Goal: Information Seeking & Learning: Learn about a topic

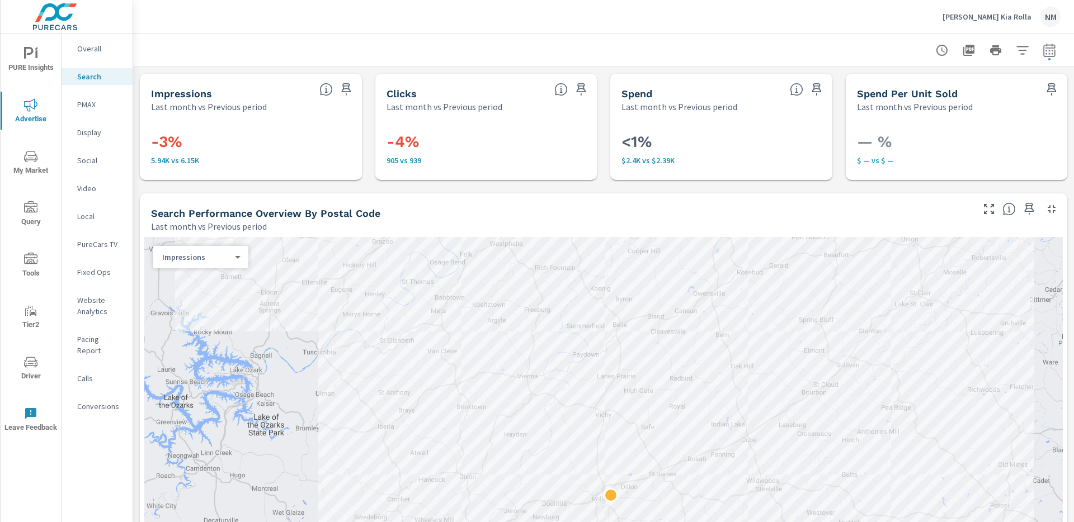
scroll to position [969, 0]
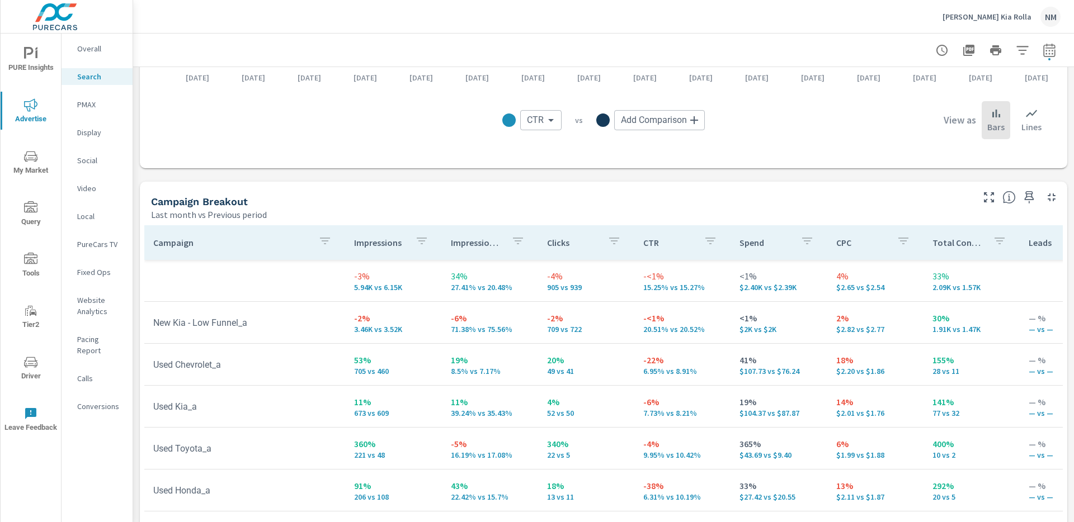
click at [982, 5] on button "Ed Morse Kia Rolla NM" at bounding box center [1001, 16] width 127 height 33
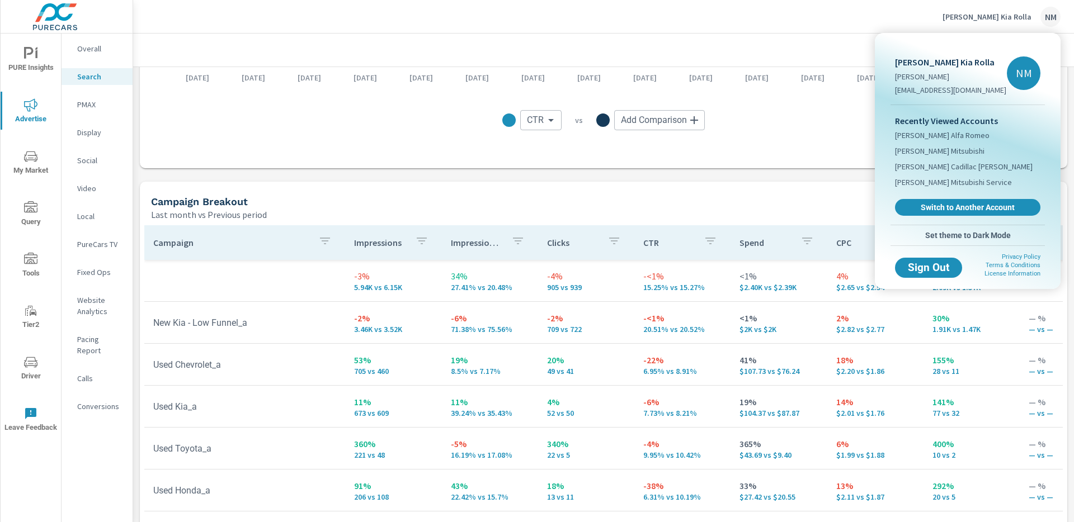
click at [993, 15] on div at bounding box center [537, 261] width 1074 height 522
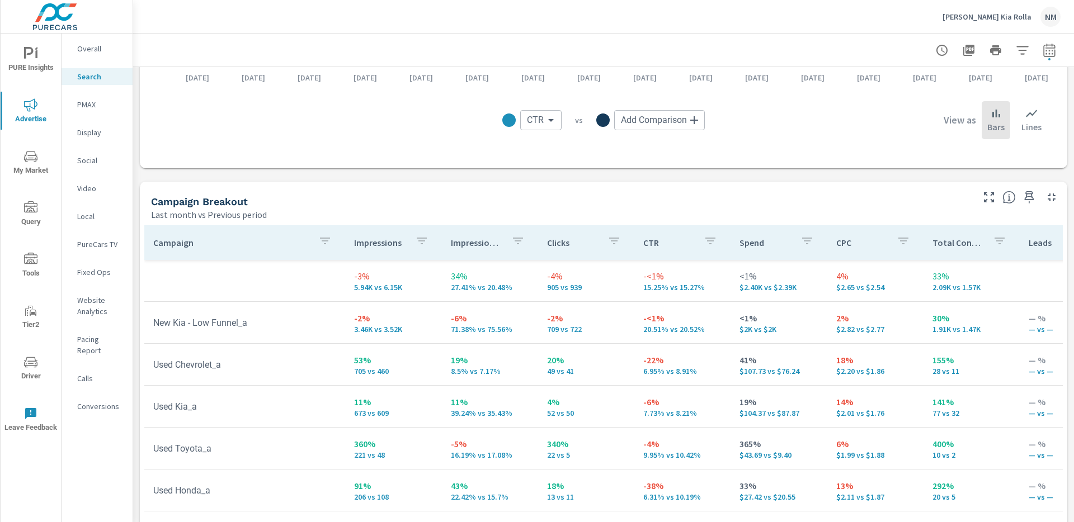
click at [990, 18] on p "[PERSON_NAME] Kia Rolla" at bounding box center [986, 17] width 89 height 10
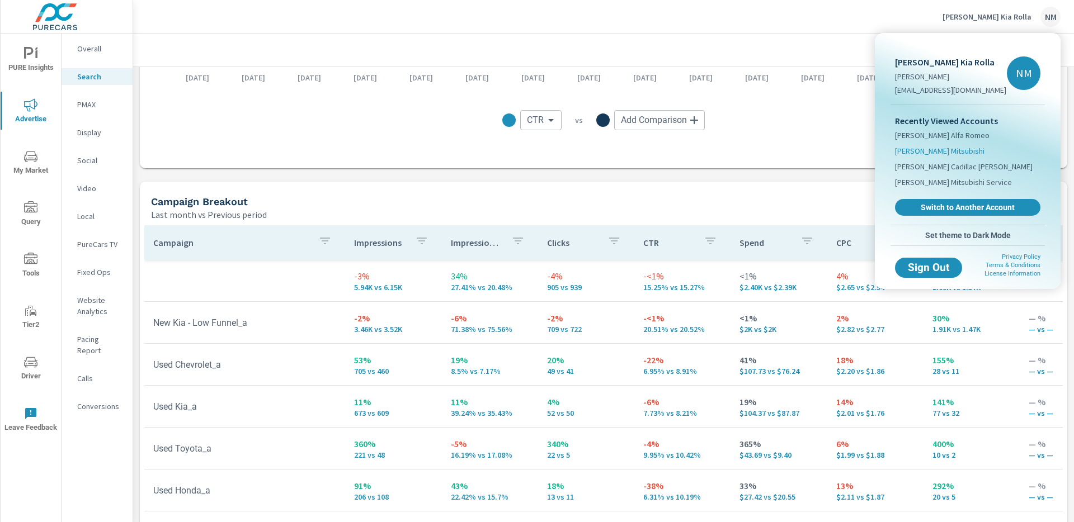
click at [944, 150] on span "[PERSON_NAME] Mitsubishi" at bounding box center [939, 150] width 89 height 11
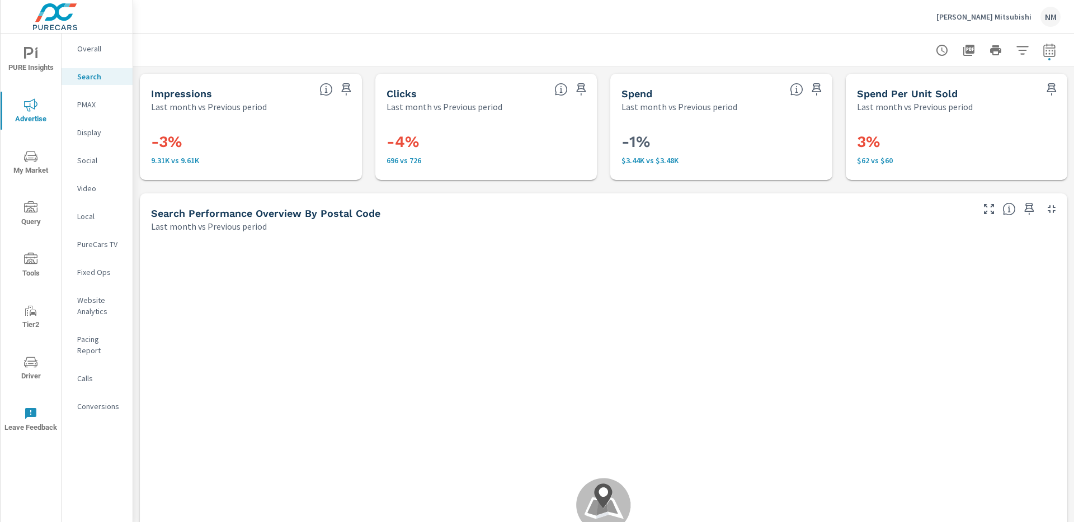
click at [1044, 51] on icon "button" at bounding box center [1049, 50] width 13 height 13
select select "Last month"
select select "Previous period"
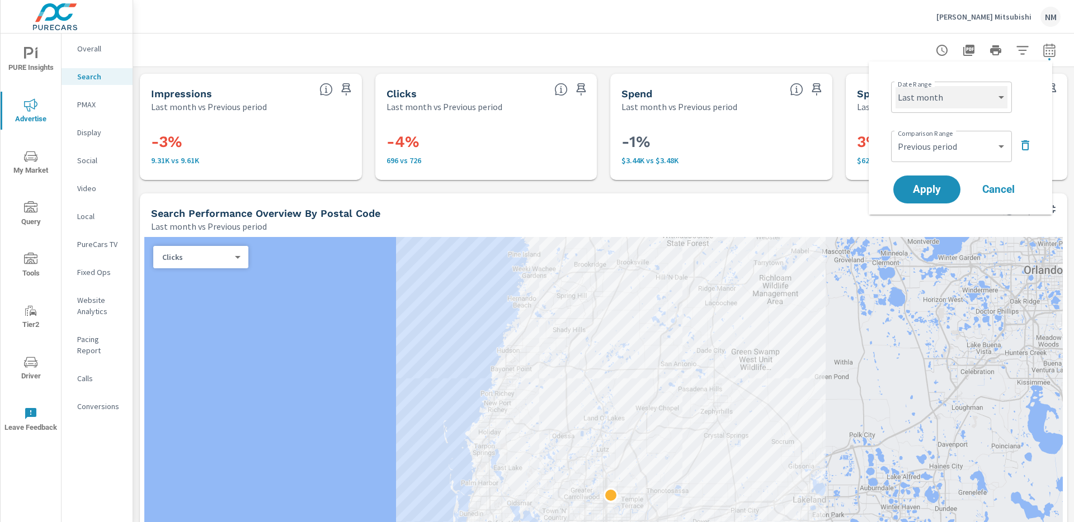
click at [985, 86] on select "Custom Yesterday Last week Last 7 days Last 14 days Last 30 days Last 45 days L…" at bounding box center [951, 97] width 112 height 22
click at [895, 86] on select "Custom Yesterday Last week Last 7 days Last 14 days Last 30 days Last 45 days L…" at bounding box center [951, 97] width 112 height 22
select select "Month to date"
click at [958, 142] on select "Custom Previous period Previous month Previous year" at bounding box center [951, 146] width 112 height 22
click at [895, 135] on select "Custom Previous period Previous month Previous year" at bounding box center [951, 146] width 112 height 22
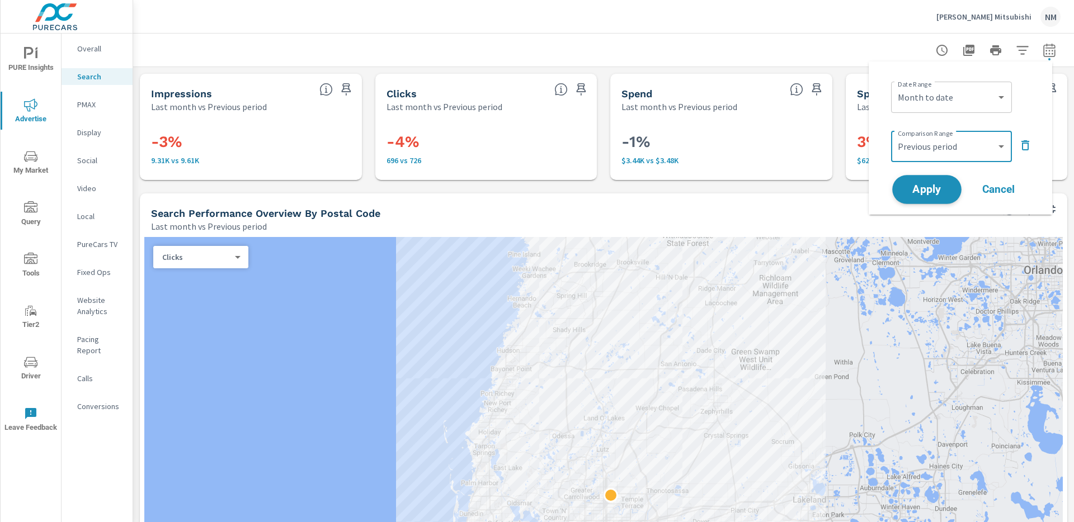
click at [935, 185] on span "Apply" at bounding box center [927, 190] width 46 height 11
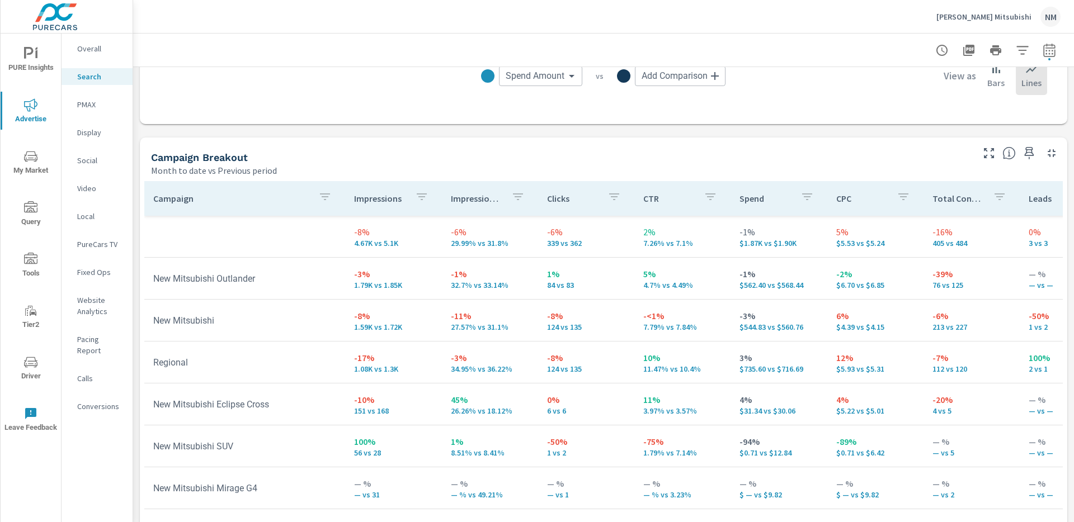
scroll to position [1077, 0]
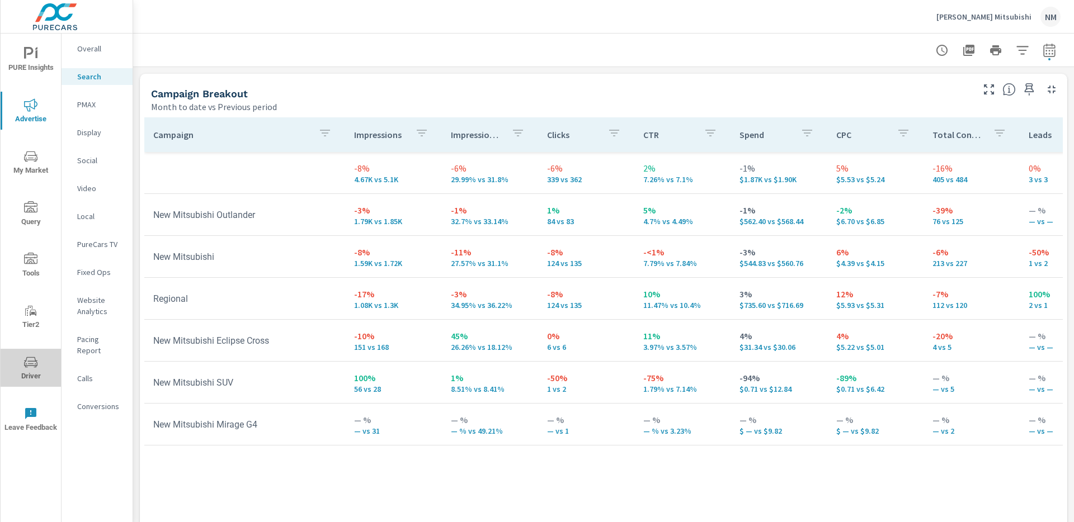
click at [36, 361] on icon "nav menu" at bounding box center [30, 362] width 13 height 11
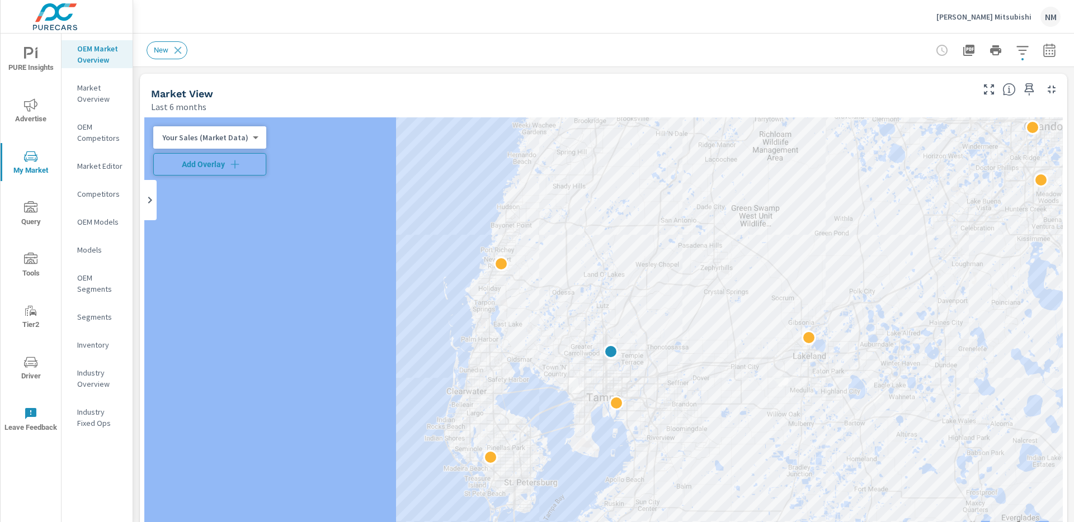
click at [214, 161] on span "Add Overlay" at bounding box center [209, 164] width 103 height 11
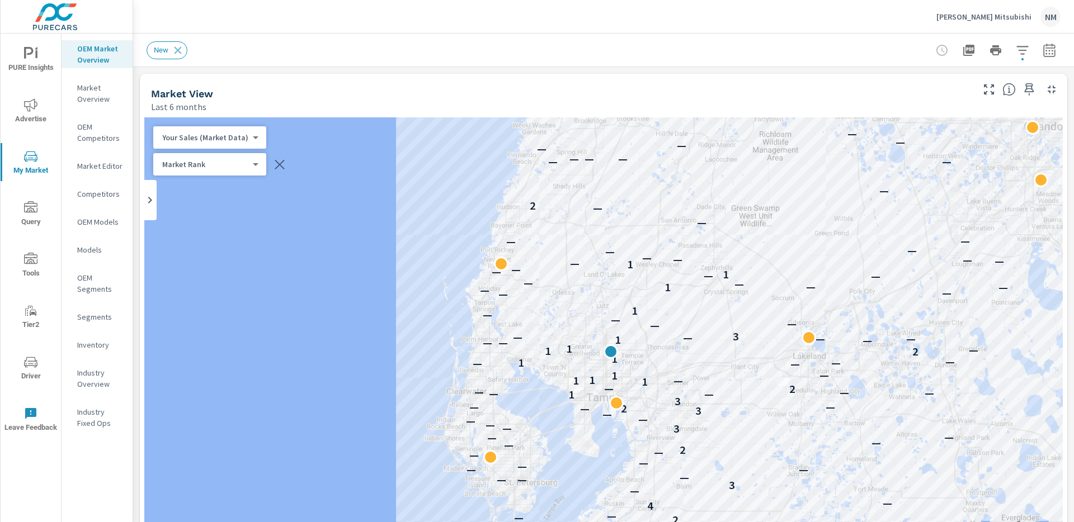
click at [225, 170] on div "Market Rank 4 ​" at bounding box center [209, 164] width 113 height 22
click at [232, 162] on body "PURE Insights Advertise My Market Query Tools Tier2 Driver Leave Feedback OEM M…" at bounding box center [537, 261] width 1074 height 522
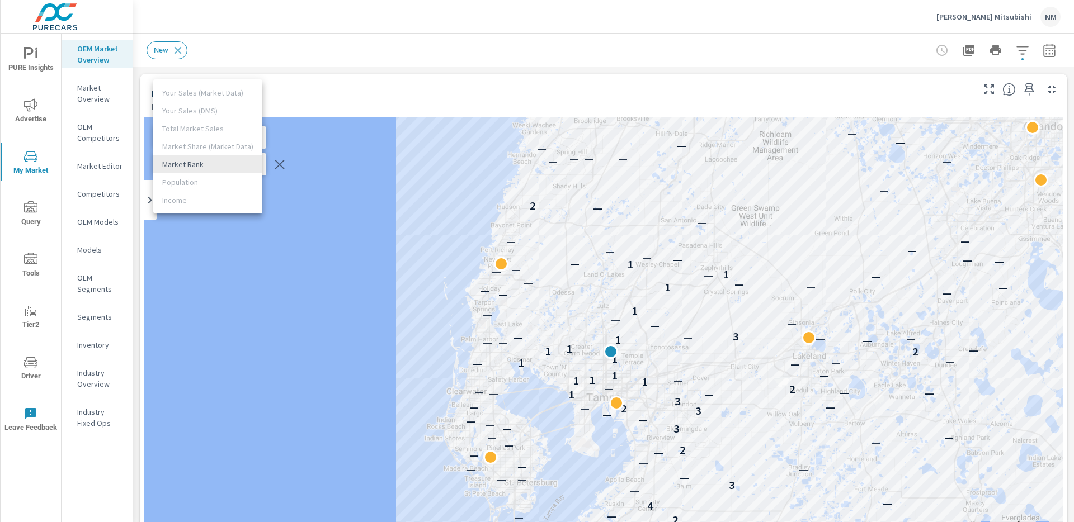
click at [229, 166] on li "Market Rank" at bounding box center [207, 164] width 109 height 18
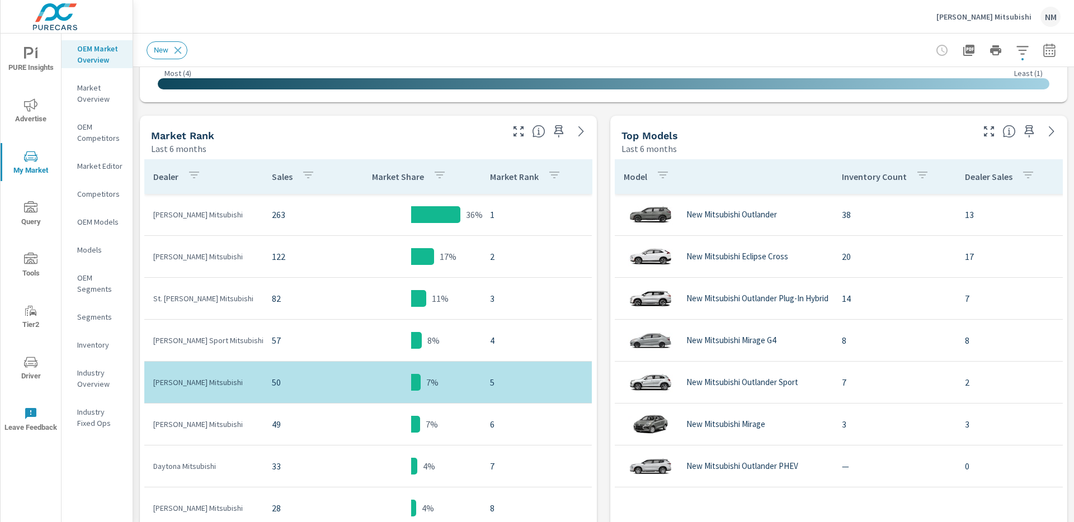
scroll to position [510, 0]
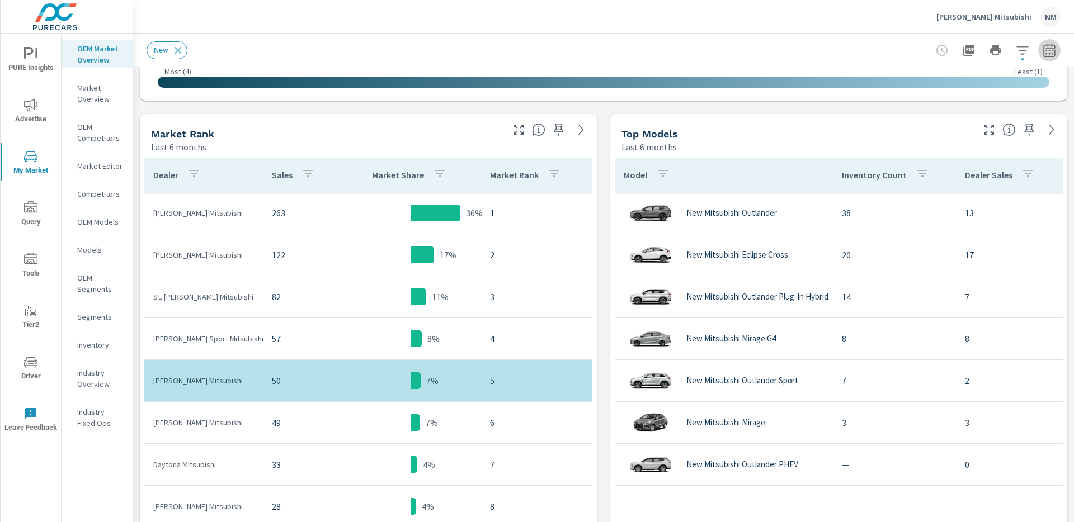
click at [1045, 56] on button "button" at bounding box center [1049, 50] width 22 height 22
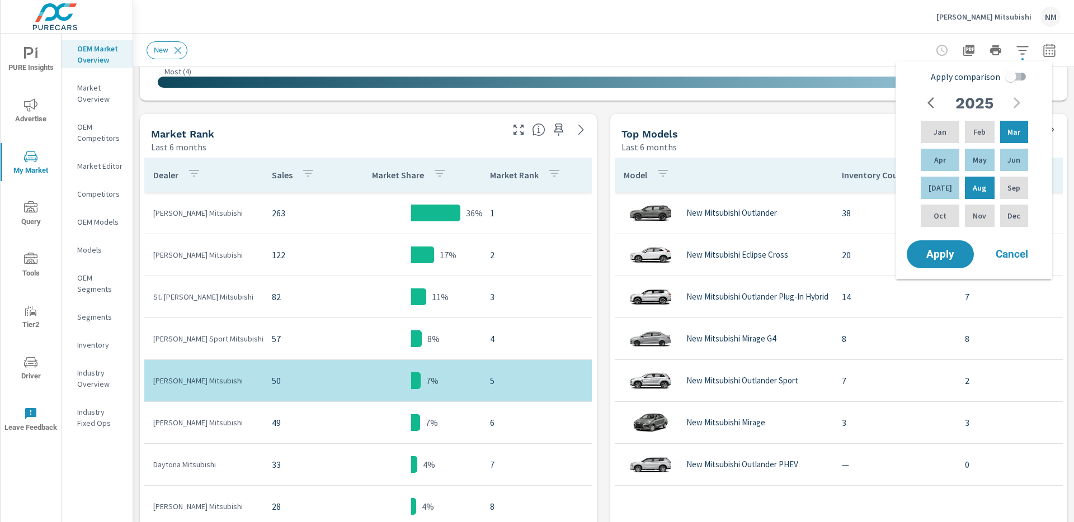
click at [1010, 78] on input "Apply comparison" at bounding box center [1011, 76] width 64 height 21
checkbox input "true"
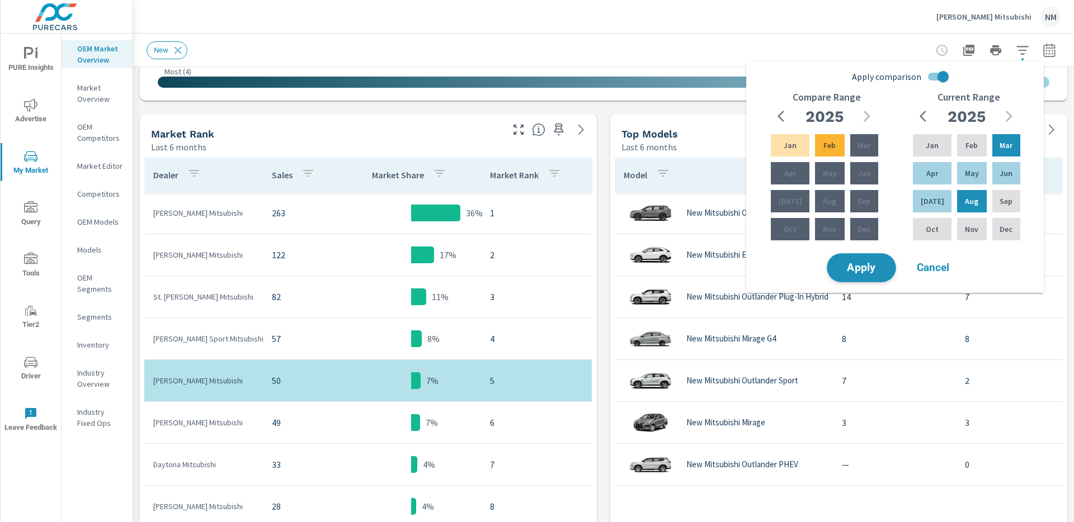
click at [876, 267] on span "Apply" at bounding box center [861, 268] width 46 height 11
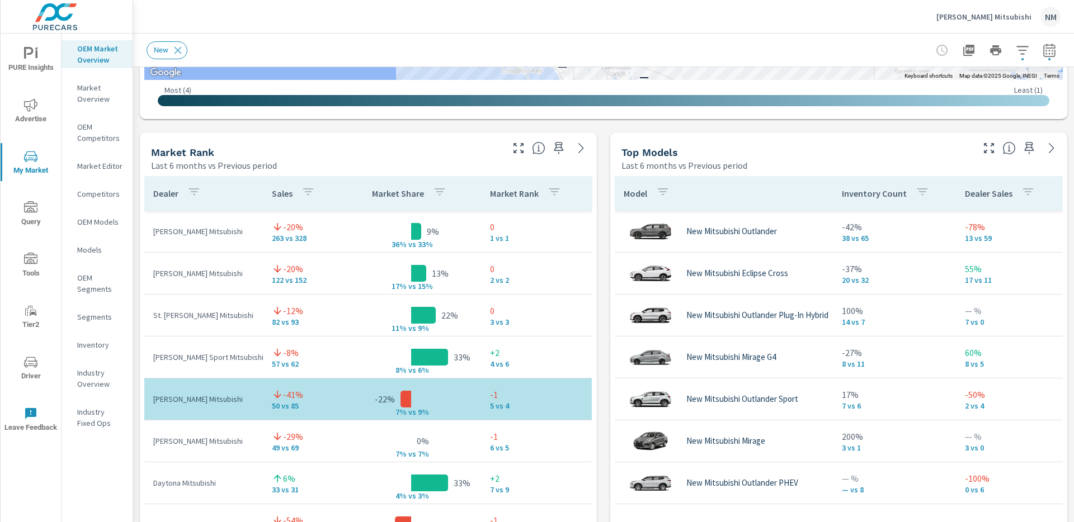
scroll to position [686, 0]
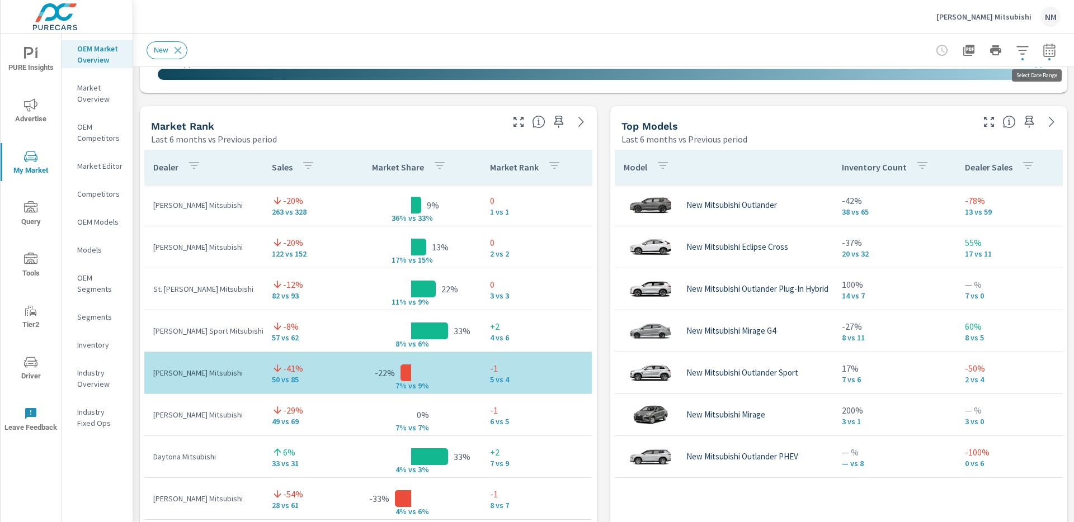
click at [1043, 55] on icon "button" at bounding box center [1049, 50] width 13 height 13
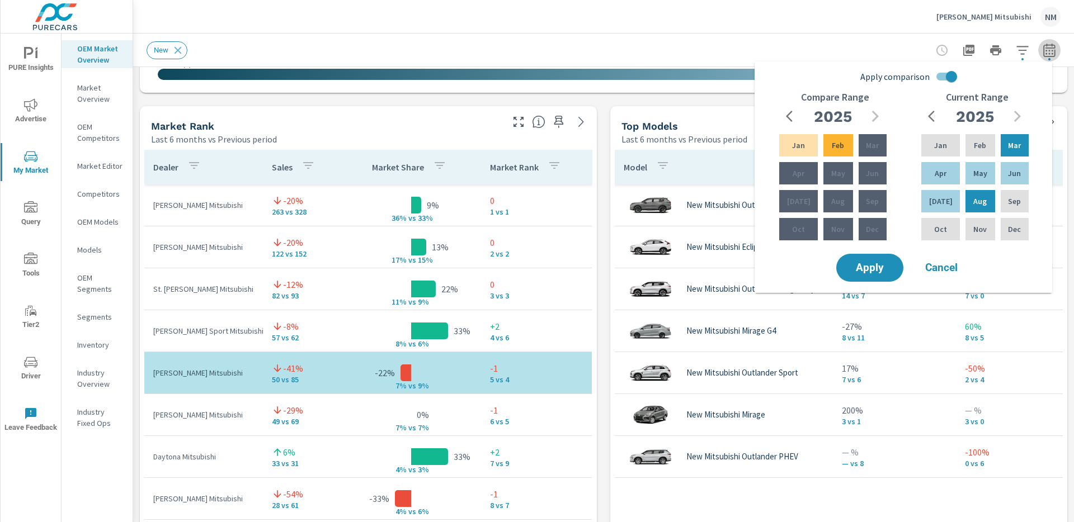
click at [1043, 55] on icon "button" at bounding box center [1049, 50] width 13 height 13
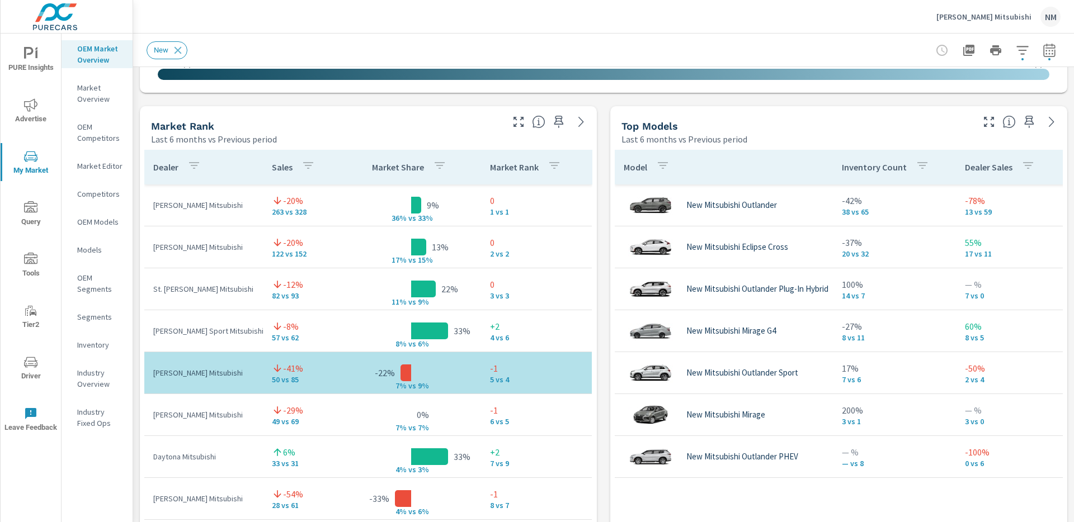
click at [1022, 52] on button "button" at bounding box center [1022, 50] width 22 height 22
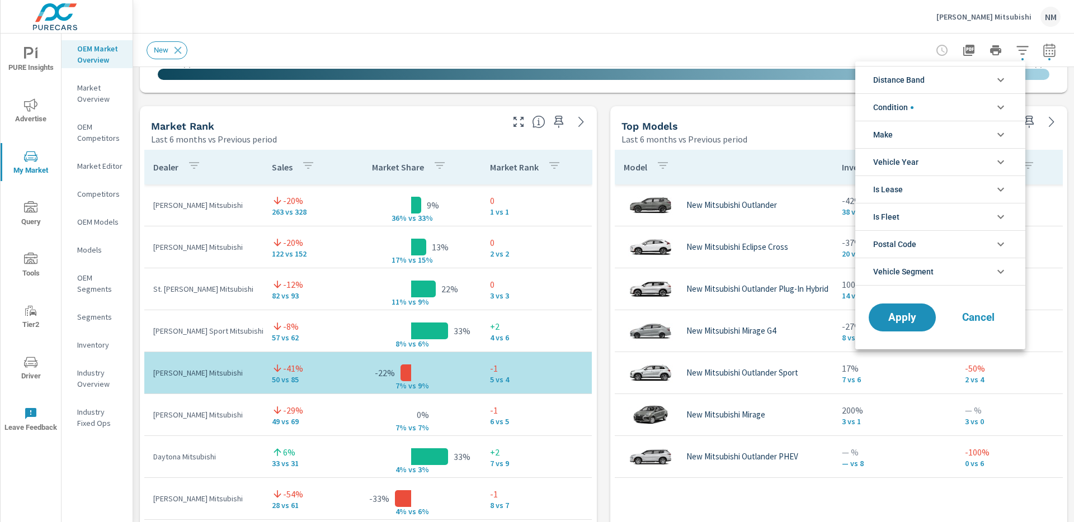
click at [964, 84] on li "Distance Band" at bounding box center [940, 79] width 170 height 27
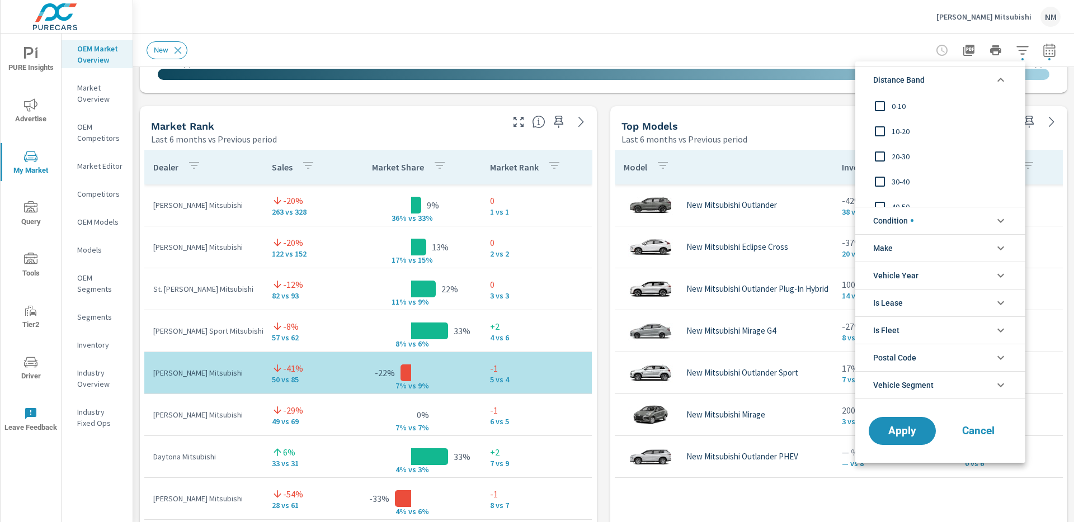
click at [911, 107] on span "0-10" at bounding box center [953, 106] width 122 height 13
click at [904, 132] on span "10-20" at bounding box center [953, 131] width 122 height 13
click at [903, 162] on span "20-30" at bounding box center [953, 156] width 122 height 13
click at [898, 433] on span "Apply" at bounding box center [902, 431] width 46 height 11
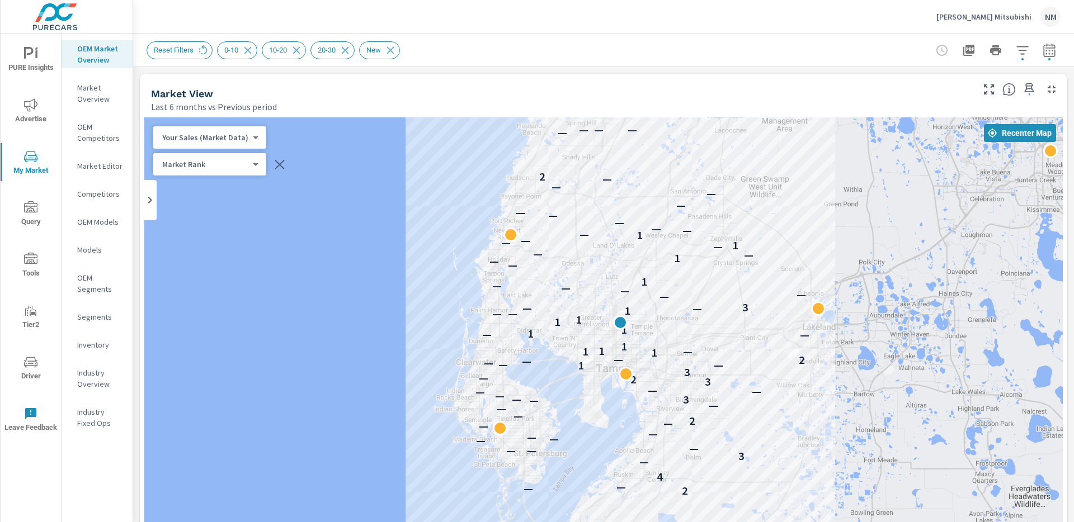
drag, startPoint x: 437, startPoint y: 323, endPoint x: 448, endPoint y: 205, distance: 118.5
click at [448, 205] on div "2 — — 4 — 3 — — — — — — — — — 2 — — — — 3 — — — — — 3 2 — 3 1 — — — — 2 — 1 — 1…" at bounding box center [603, 428] width 918 height 622
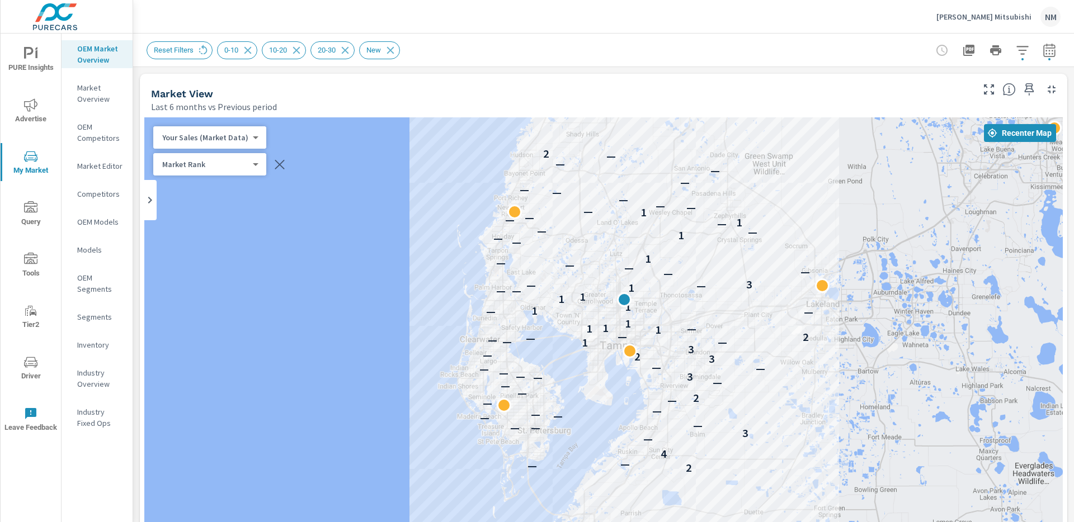
drag, startPoint x: 383, startPoint y: 369, endPoint x: 385, endPoint y: 359, distance: 10.3
click at [385, 359] on div "2 — — 4 — 3 — — — — — — — — — 2 — — — — 3 — — — — — 3 2 — 3 1 — — — — 2 — 1 — 1…" at bounding box center [603, 428] width 918 height 622
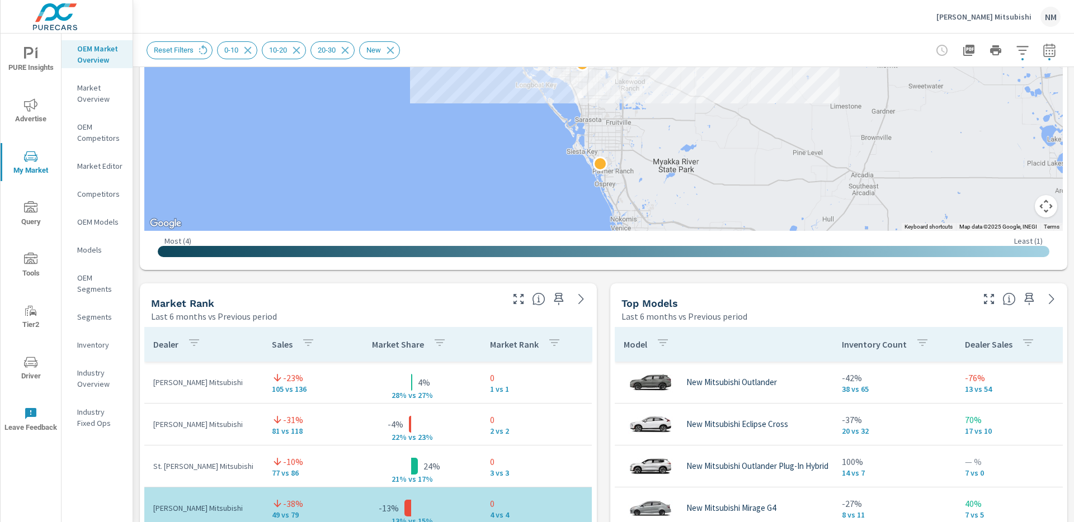
scroll to position [647, 0]
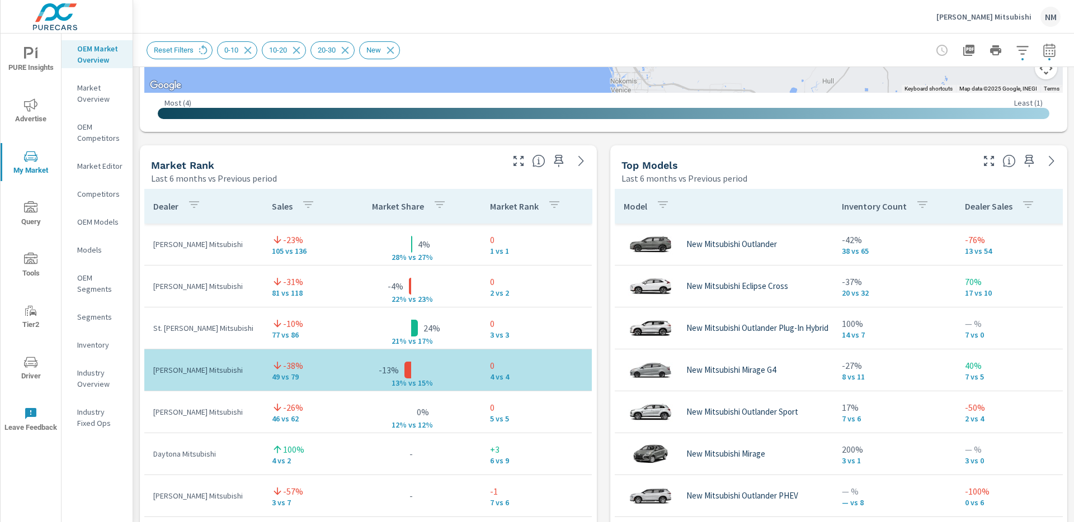
click at [600, 276] on div "Market View Last 6 months vs Previous period ← Move left → Move right ↑ Move up…" at bounding box center [603, 378] width 941 height 1915
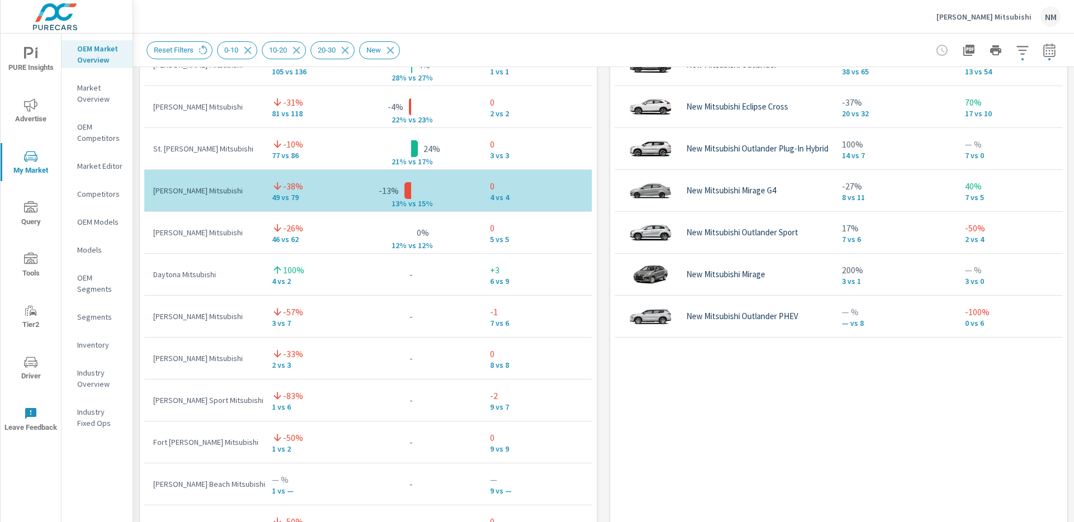
scroll to position [595, 0]
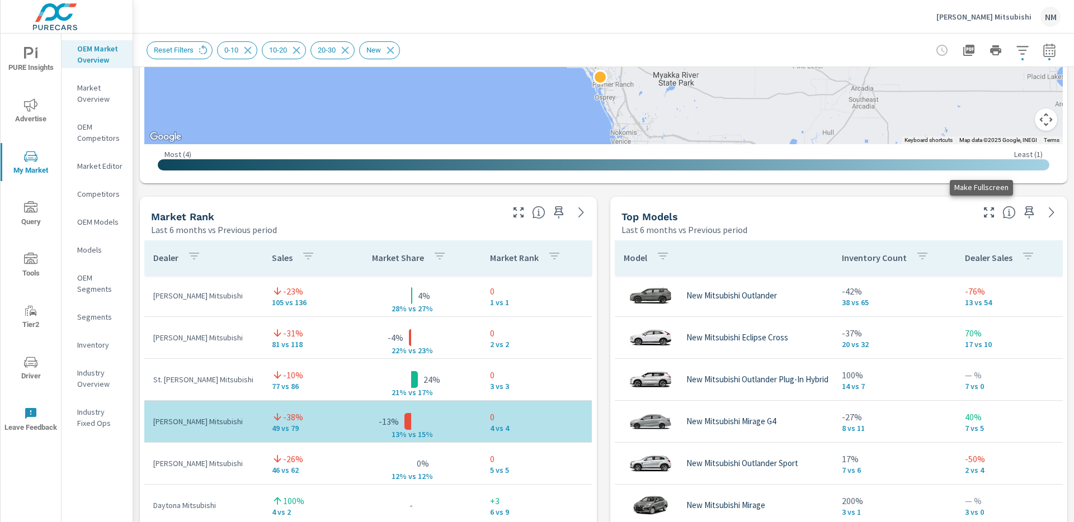
click at [983, 216] on icon "button" at bounding box center [988, 212] width 13 height 13
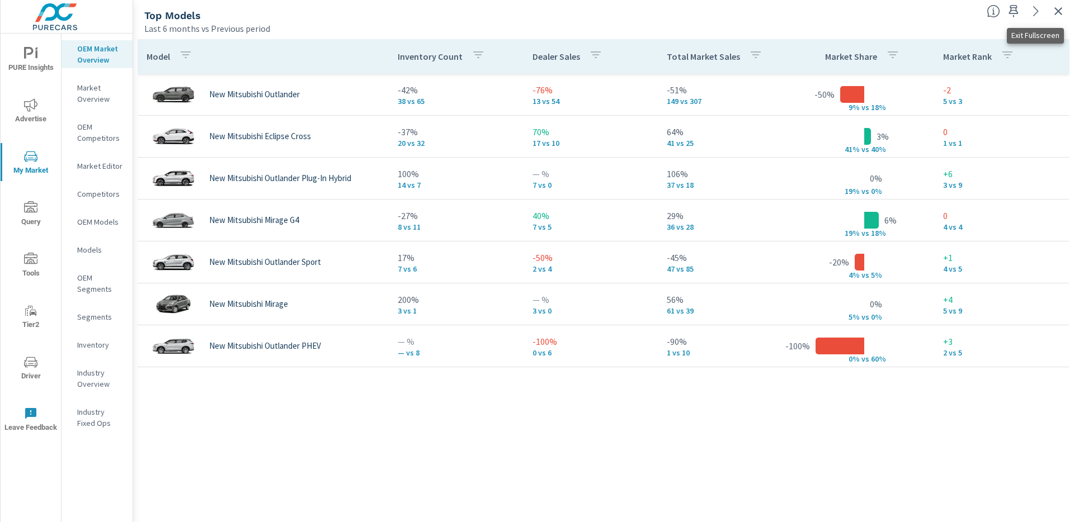
click at [1059, 8] on icon "button" at bounding box center [1057, 10] width 13 height 13
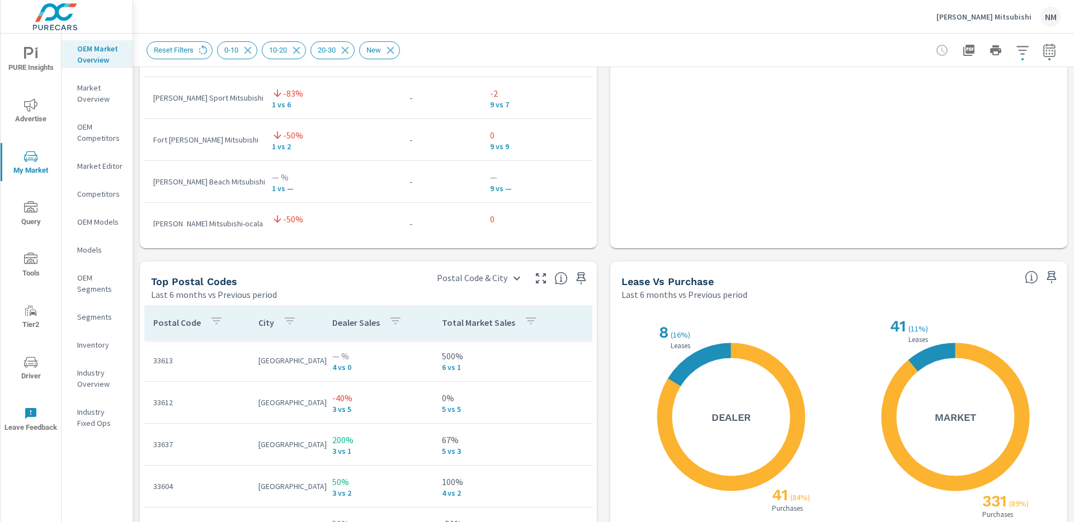
scroll to position [1126, 0]
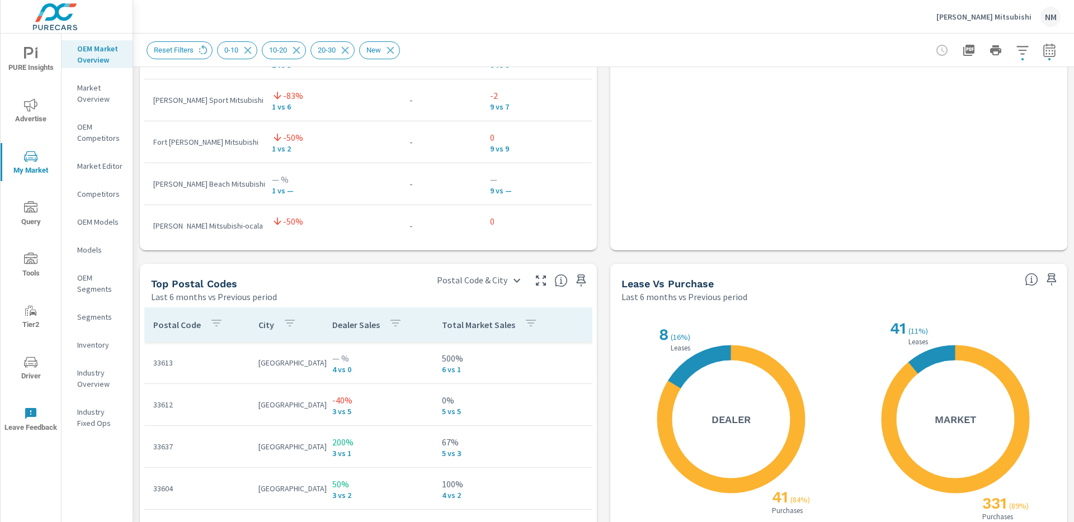
click at [1018, 23] on div "[PERSON_NAME] Mitsubishi NM" at bounding box center [998, 17] width 124 height 20
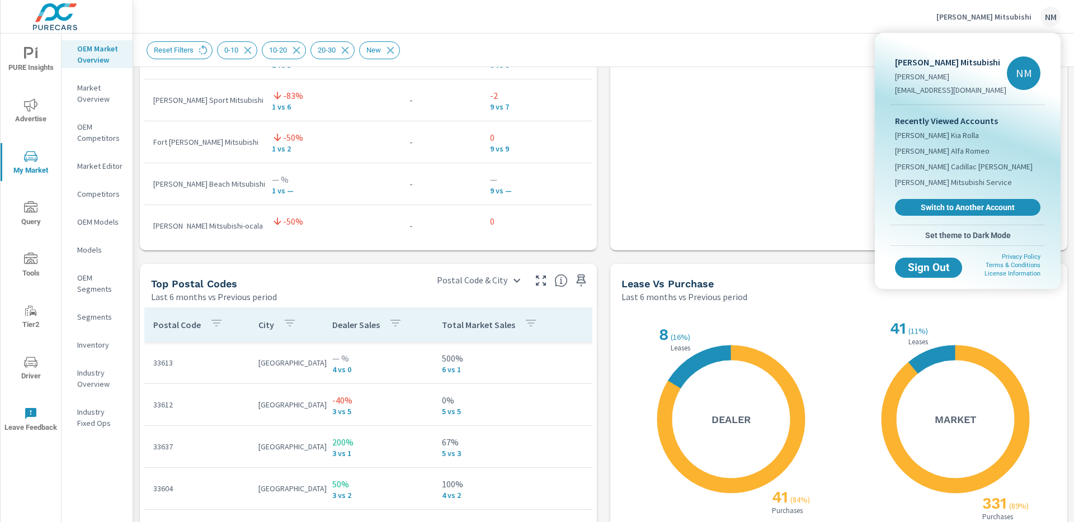
click at [598, 295] on div at bounding box center [537, 261] width 1074 height 522
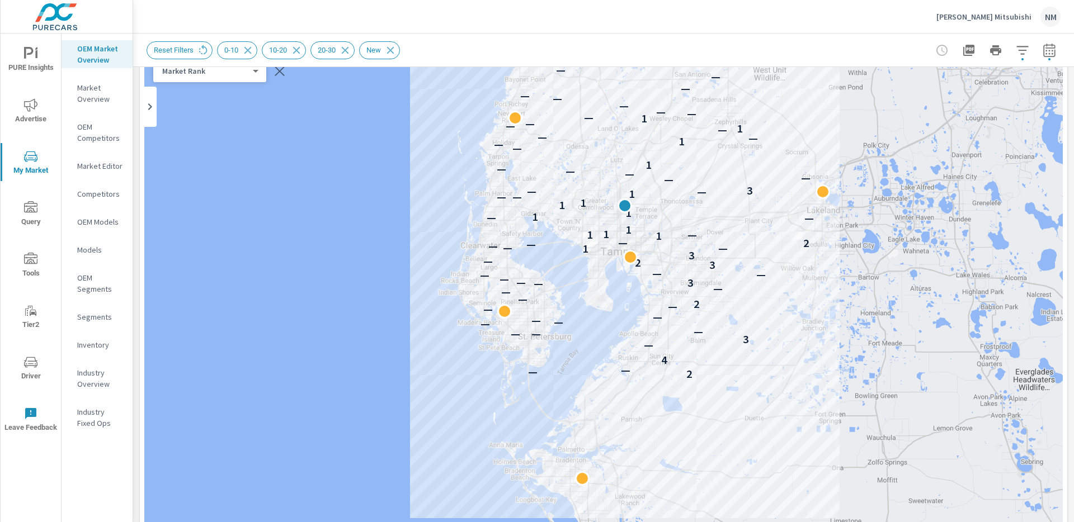
scroll to position [0, 0]
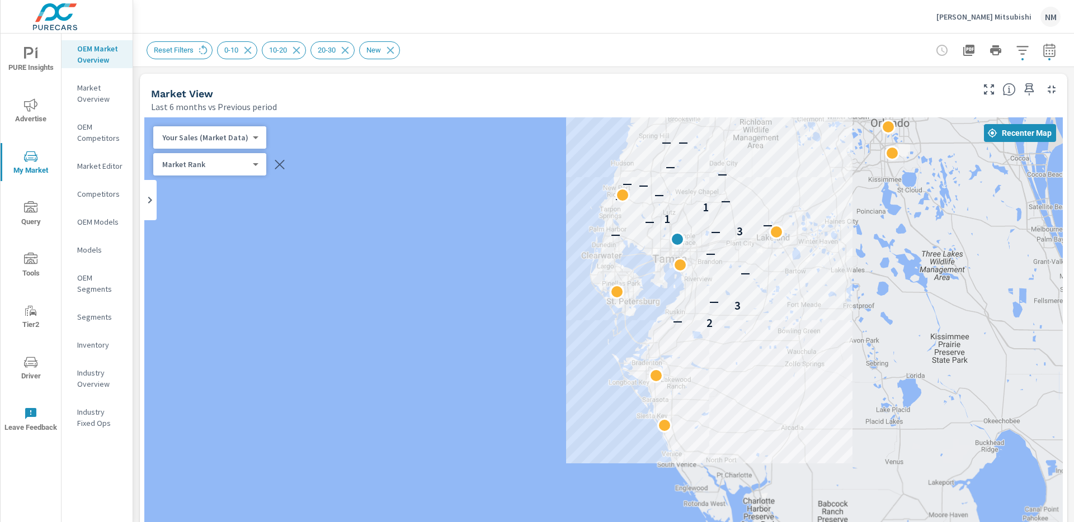
drag, startPoint x: 895, startPoint y: 435, endPoint x: 820, endPoint y: 320, distance: 137.4
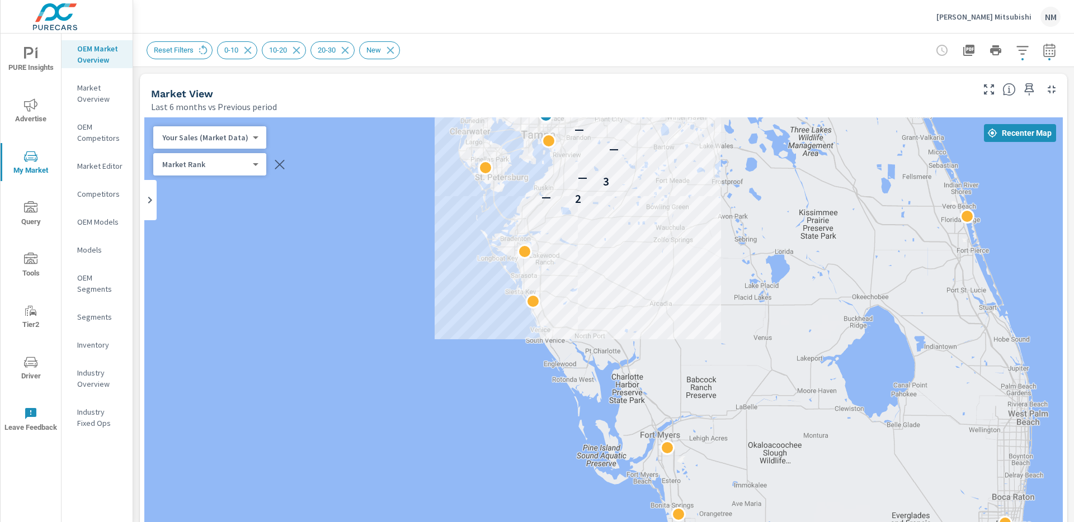
drag, startPoint x: 798, startPoint y: 342, endPoint x: 685, endPoint y: 238, distance: 153.6
click at [685, 238] on div "2 — 3 — — — — — 3 — — 1 1 — — — — — — — — —" at bounding box center [603, 428] width 918 height 622
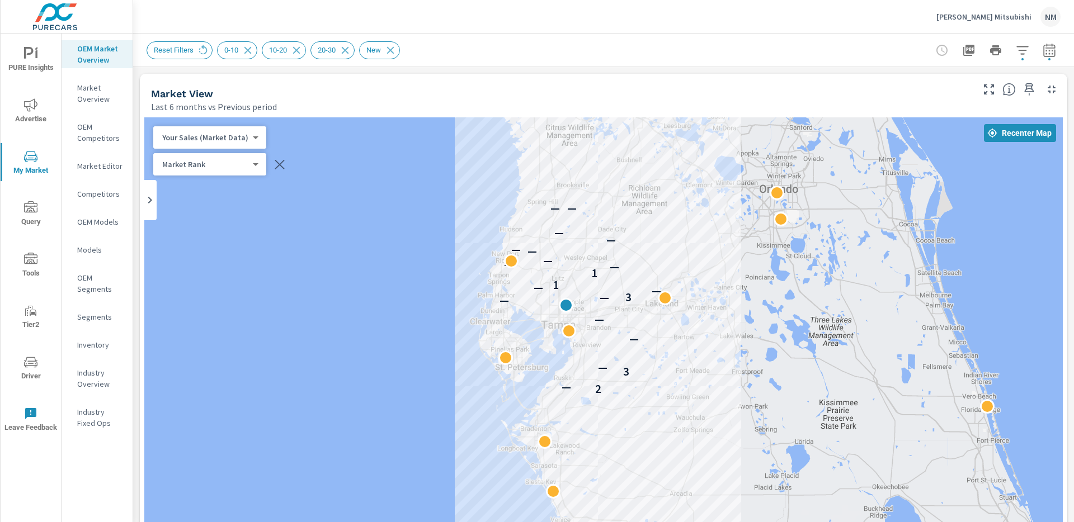
drag, startPoint x: 671, startPoint y: 234, endPoint x: 691, endPoint y: 404, distance: 171.2
click at [691, 404] on div "2 — 3 — — — — — 3 — — 1 1 — — — — — — — — —" at bounding box center [603, 428] width 918 height 622
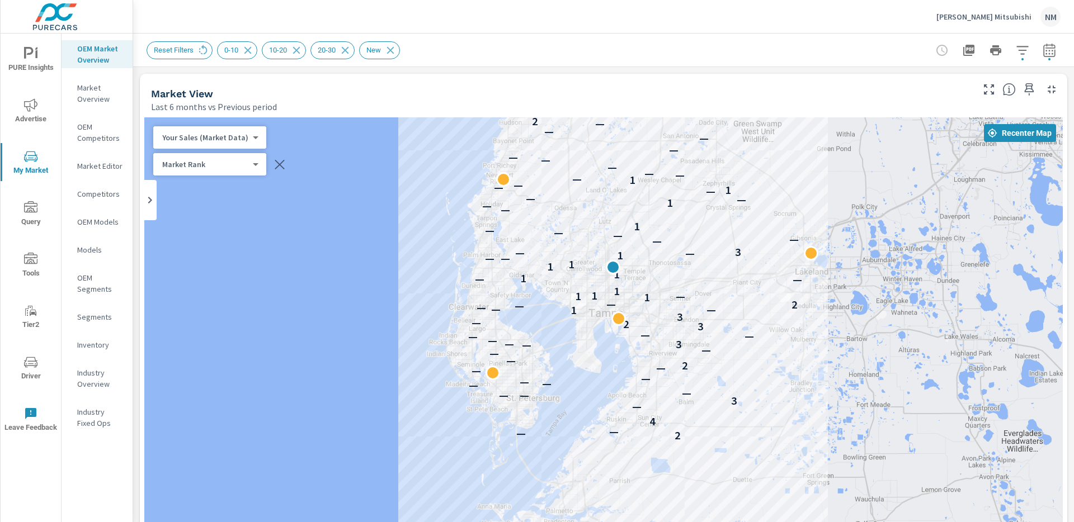
drag, startPoint x: 844, startPoint y: 258, endPoint x: 878, endPoint y: 200, distance: 67.4
click at [878, 200] on div "2 — — 4 — 3 — — — — — — — — — 2 — — — — 3 — — — — — 3 2 — 3 1 — — — — 2 — 1 — 1…" at bounding box center [603, 428] width 918 height 622
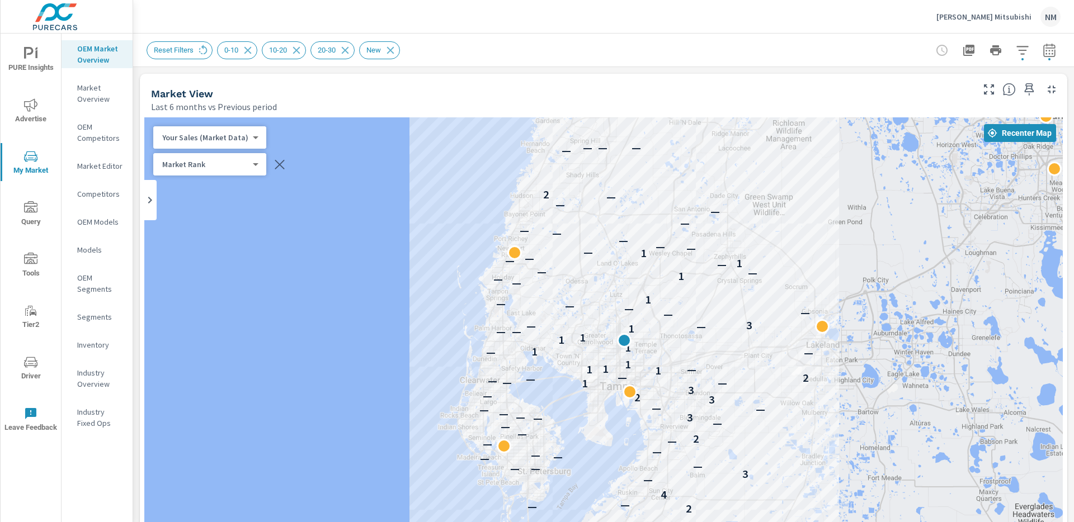
drag, startPoint x: 873, startPoint y: 194, endPoint x: 886, endPoint y: 272, distance: 79.4
click at [886, 272] on div "2 — — 4 — 3 — — — — — — — — — 2 — — — — 3 — — — — — 3 2 — 3 1 — — — — 2 — 1 — 1…" at bounding box center [603, 428] width 918 height 622
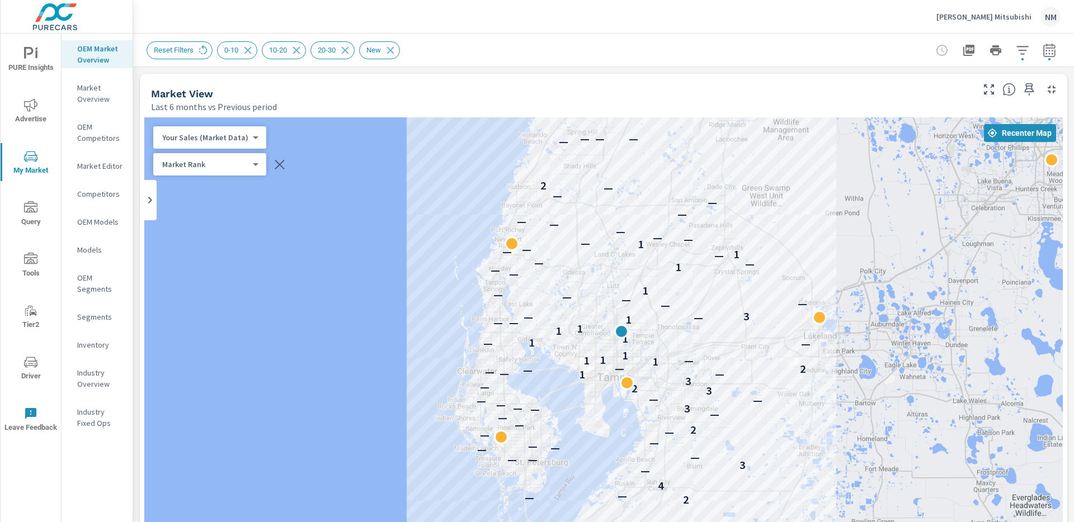
drag, startPoint x: 880, startPoint y: 270, endPoint x: 873, endPoint y: 239, distance: 31.6
click at [873, 239] on div "2 — — 4 — 3 — — — — — — — — — 2 — — — — 3 — — — — — 3 2 — 3 1 — — — — 2 — 1 — 1…" at bounding box center [603, 428] width 918 height 622
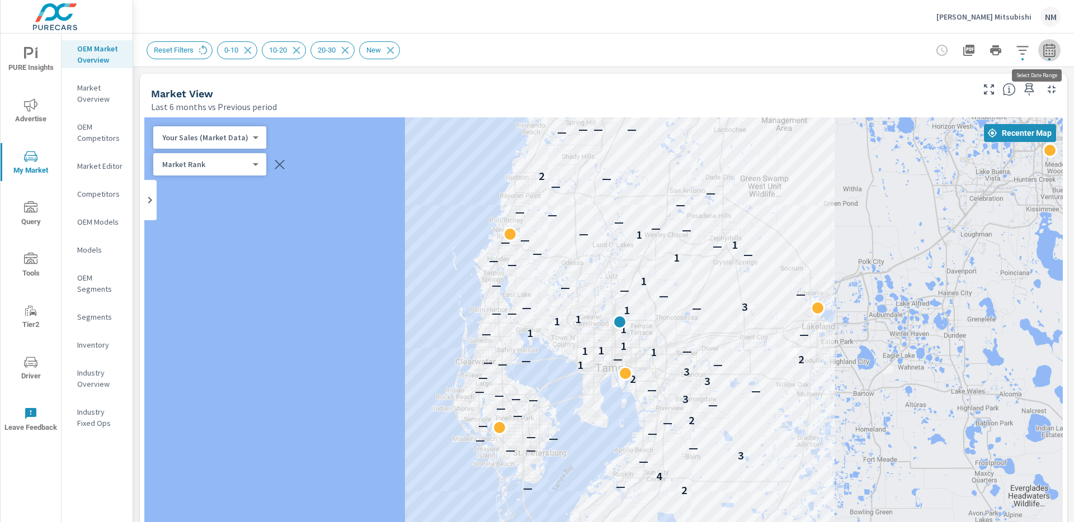
click at [1038, 59] on button "button" at bounding box center [1049, 50] width 22 height 22
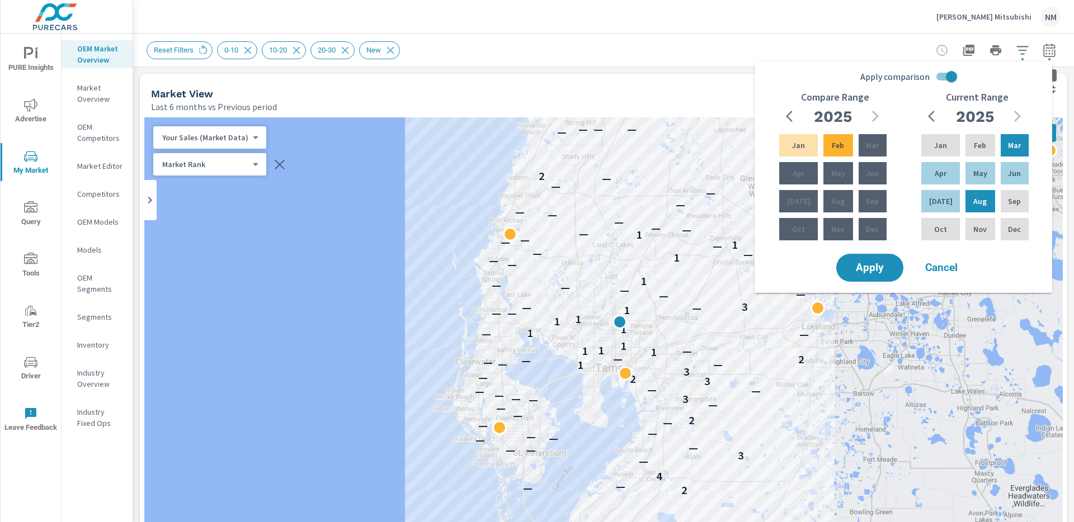
click at [1048, 58] on span "button" at bounding box center [1049, 59] width 2 height 2
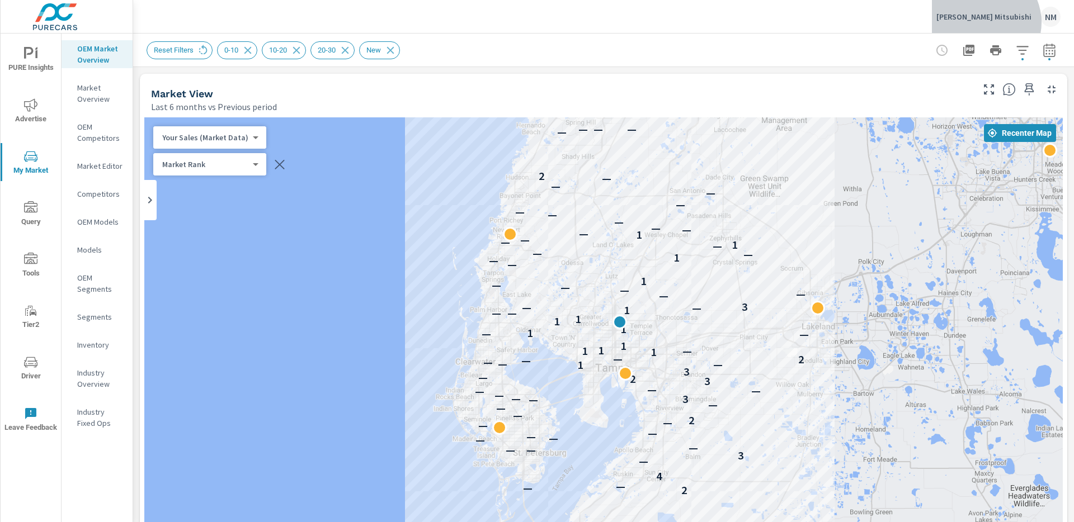
click at [1010, 22] on div "[PERSON_NAME] Mitsubishi NM" at bounding box center [998, 17] width 124 height 20
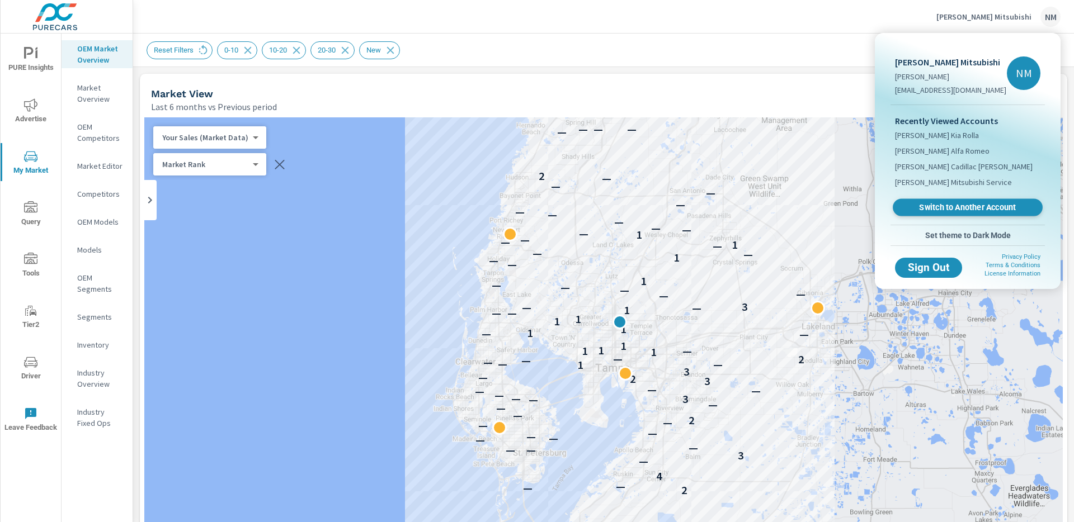
click at [955, 208] on span "Switch to Another Account" at bounding box center [967, 207] width 137 height 11
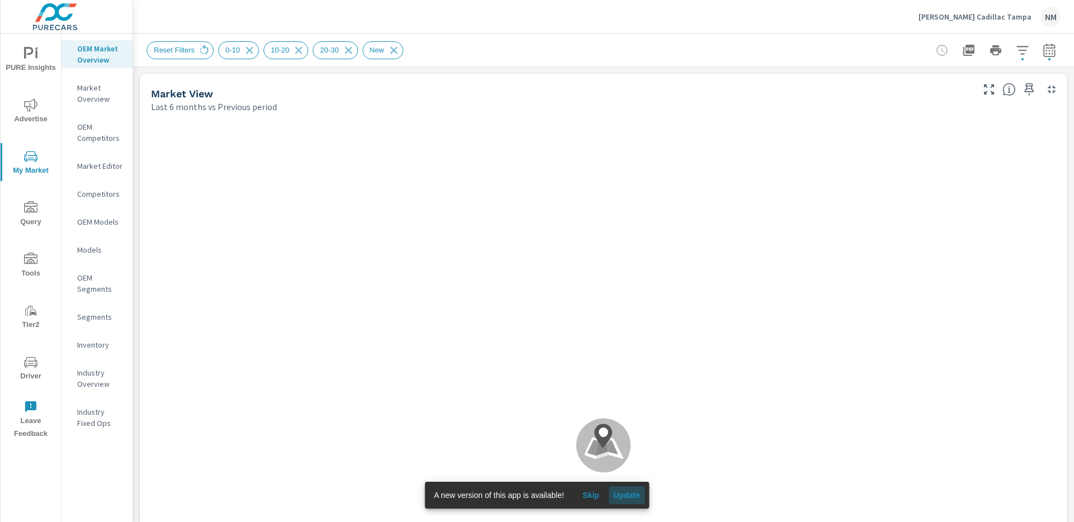
click at [640, 498] on span "Update" at bounding box center [626, 496] width 27 height 10
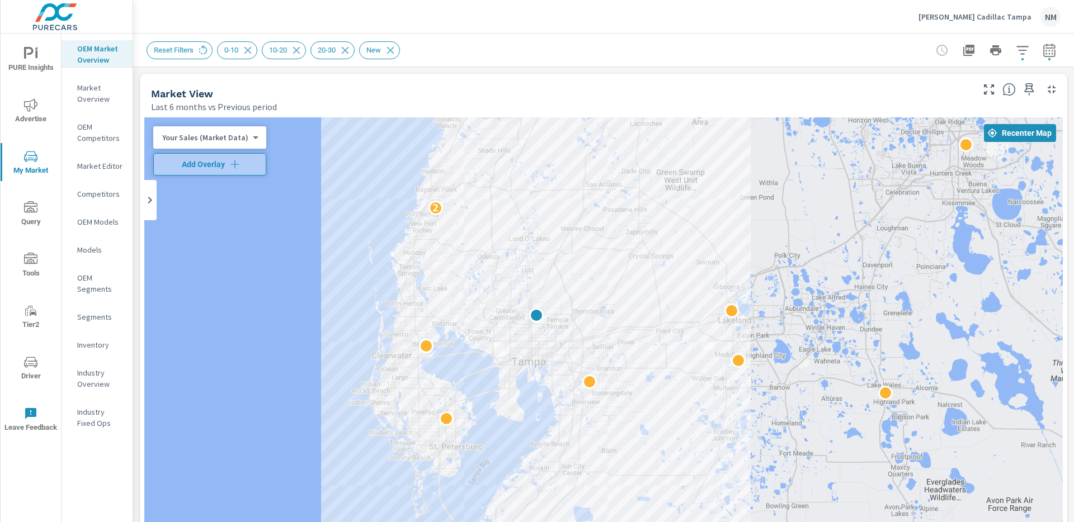
drag, startPoint x: 432, startPoint y: 287, endPoint x: 361, endPoint y: 181, distance: 127.5
click at [361, 181] on div "2" at bounding box center [603, 428] width 918 height 622
click at [1019, 55] on icon "button" at bounding box center [1022, 50] width 13 height 13
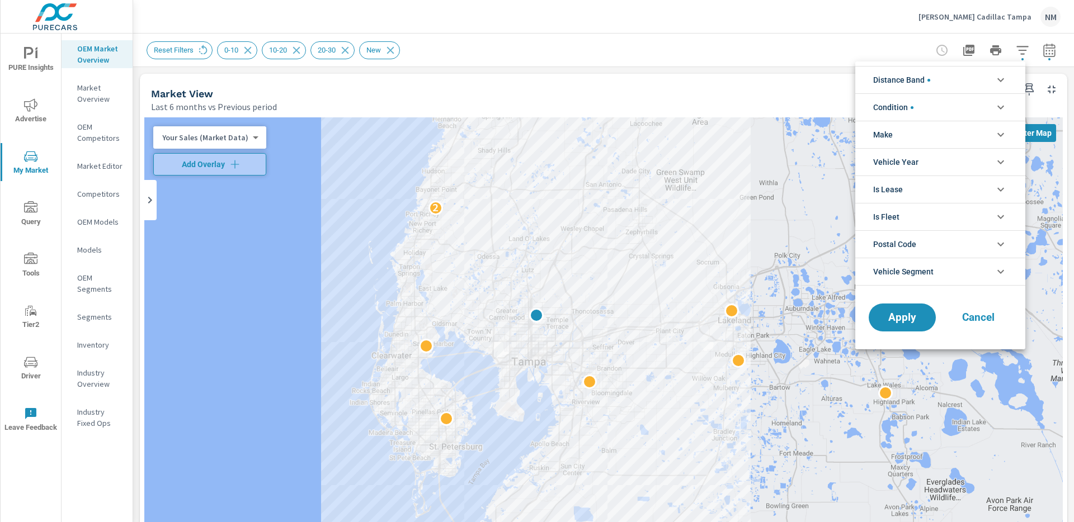
click at [975, 82] on li "Distance Band" at bounding box center [940, 79] width 170 height 27
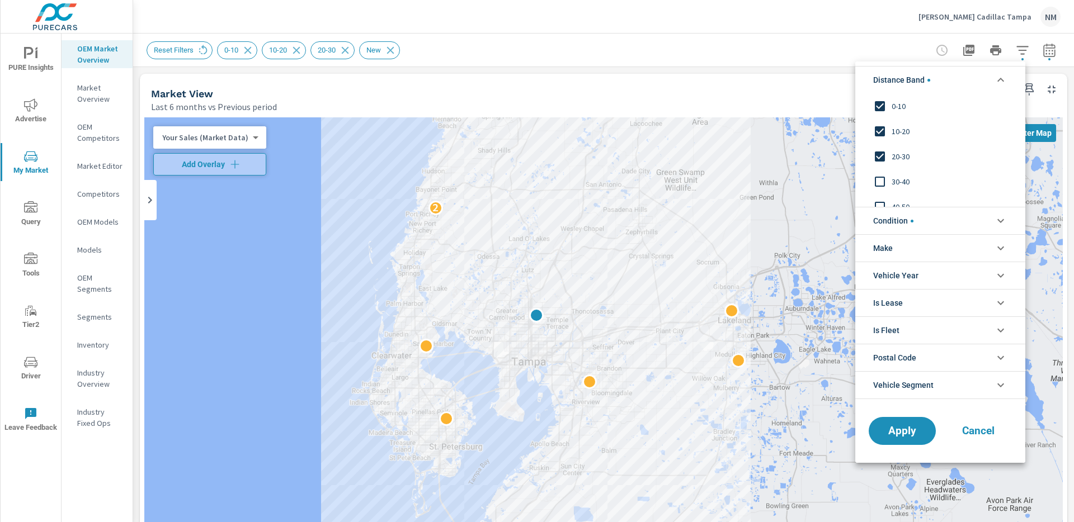
click at [975, 82] on li "Distance Band" at bounding box center [940, 79] width 170 height 27
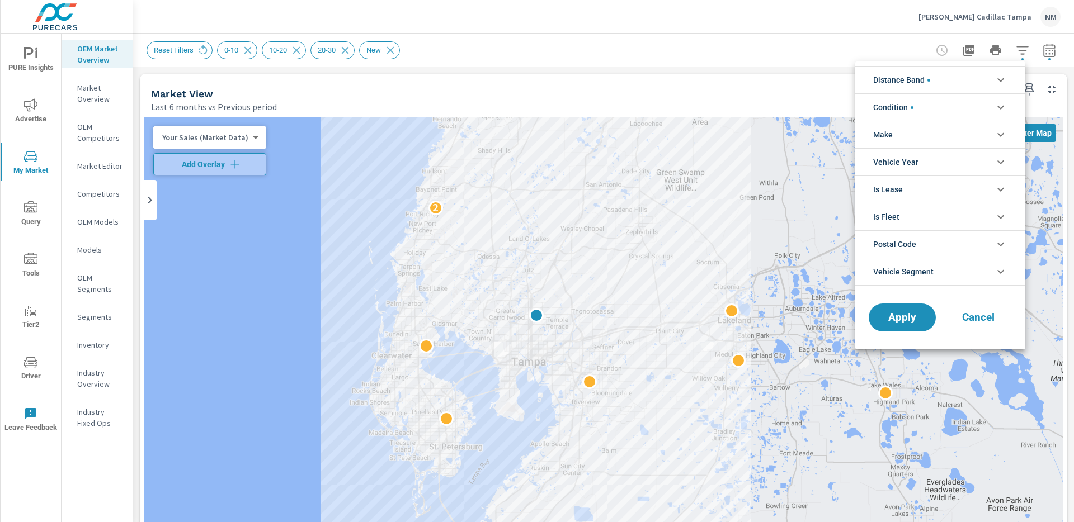
click at [1069, 95] on div at bounding box center [537, 261] width 1074 height 522
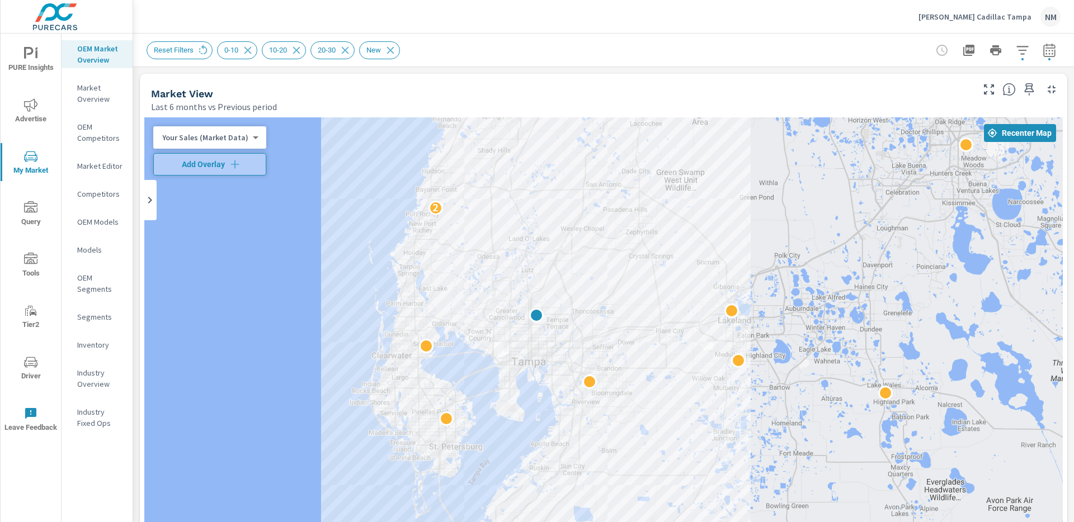
drag, startPoint x: 1070, startPoint y: 89, endPoint x: 1067, endPoint y: 232, distance: 142.7
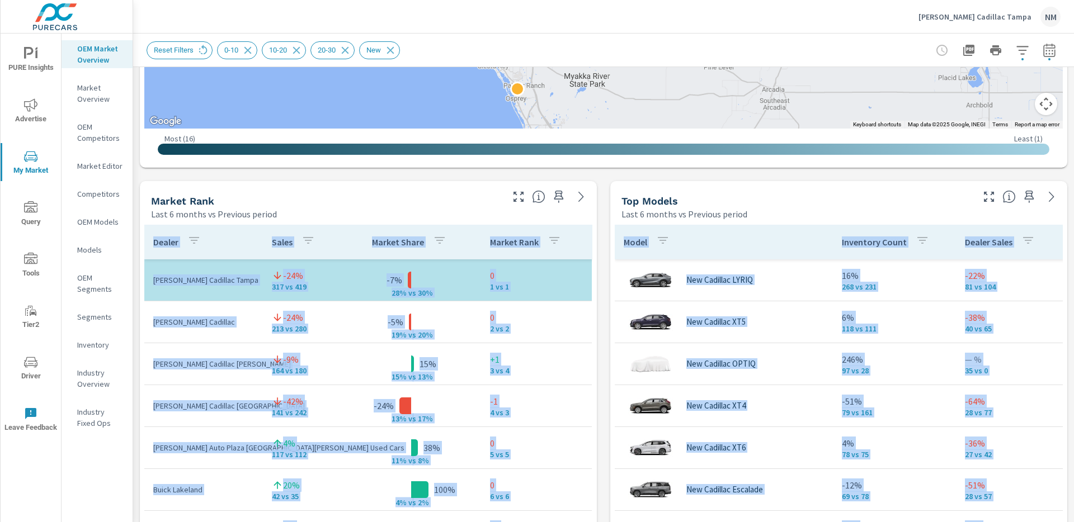
scroll to position [669, 0]
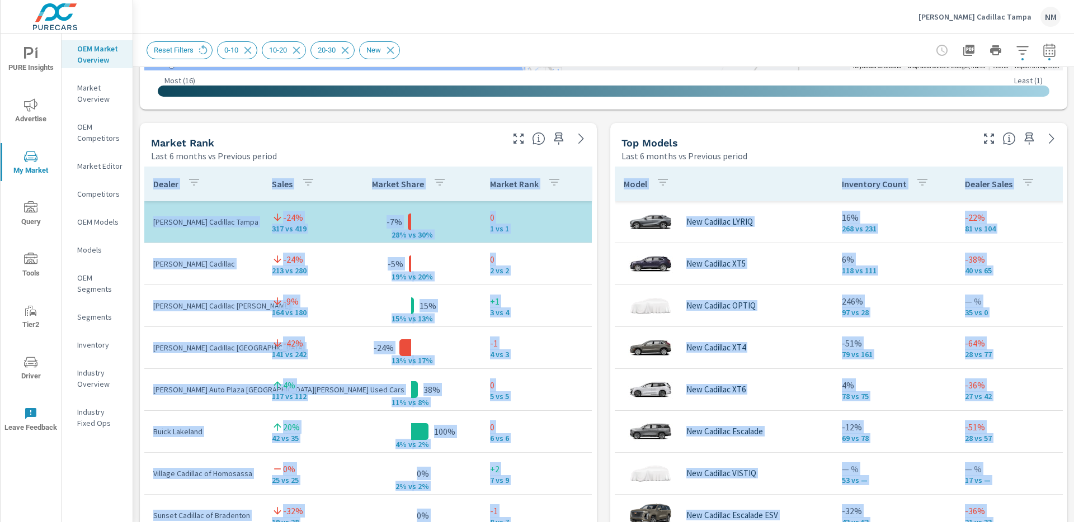
click at [610, 265] on div "Top Models Last 6 months vs Previous period Model Inventory Count Dealer Sales …" at bounding box center [838, 415] width 457 height 585
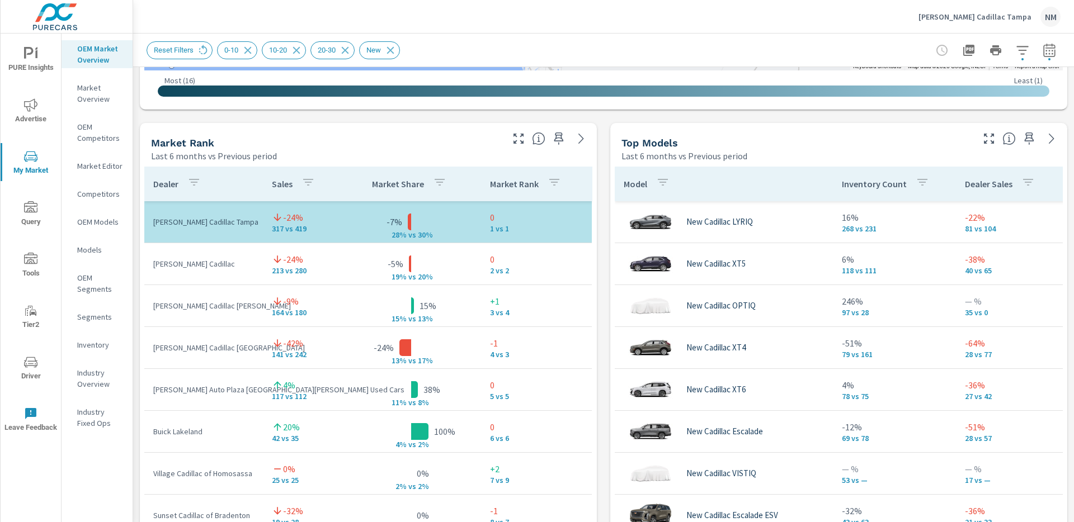
click at [596, 256] on div "Market View Last 6 months vs Previous period ← Move left → Move right ↑ Move up…" at bounding box center [603, 355] width 941 height 1915
click at [984, 142] on icon "button" at bounding box center [989, 139] width 10 height 10
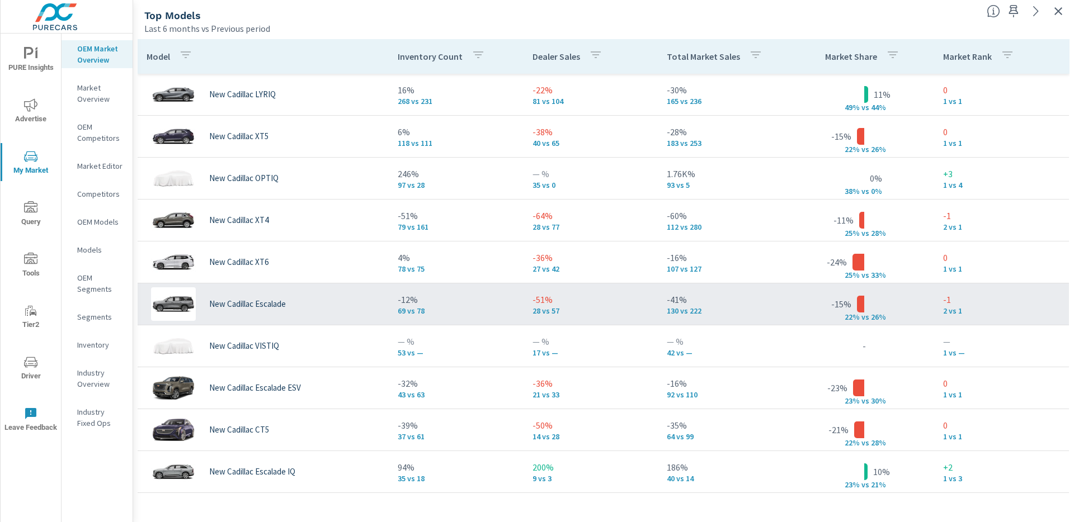
click at [280, 304] on p "New Cadillac Escalade" at bounding box center [247, 304] width 77 height 10
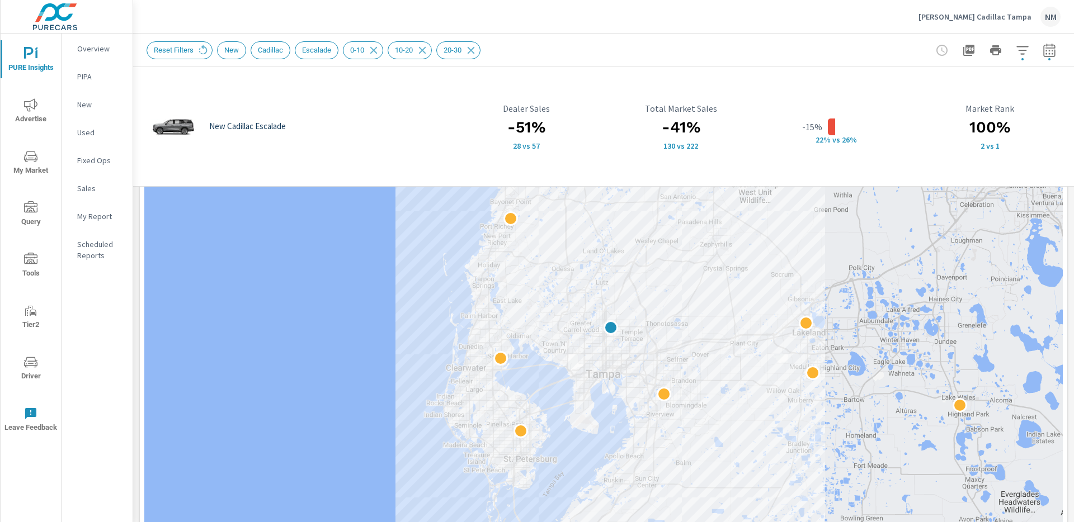
scroll to position [41, 0]
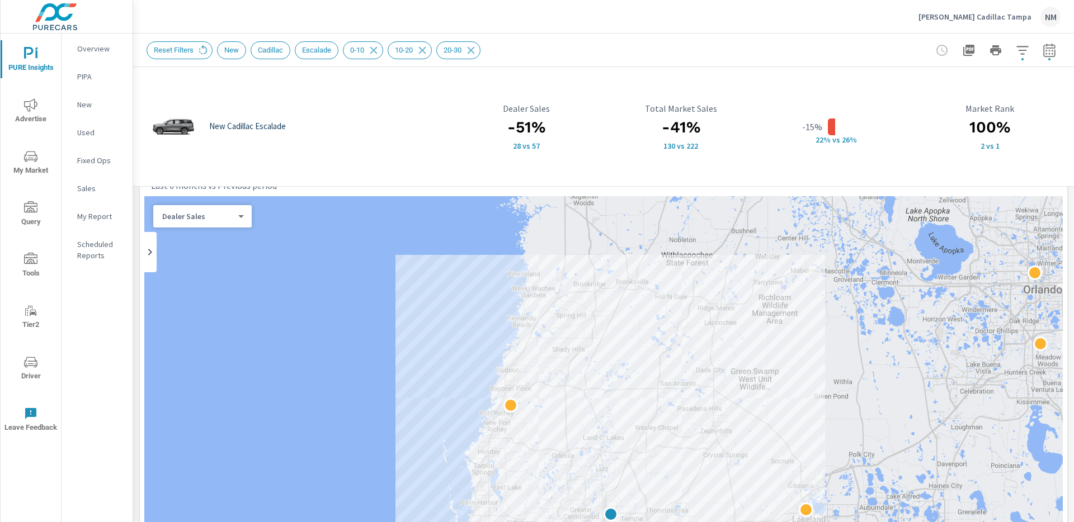
click at [199, 215] on body "PURE Insights Advertise My Market Query Tools Tier2 Driver Leave Feedback Overv…" at bounding box center [537, 261] width 1074 height 522
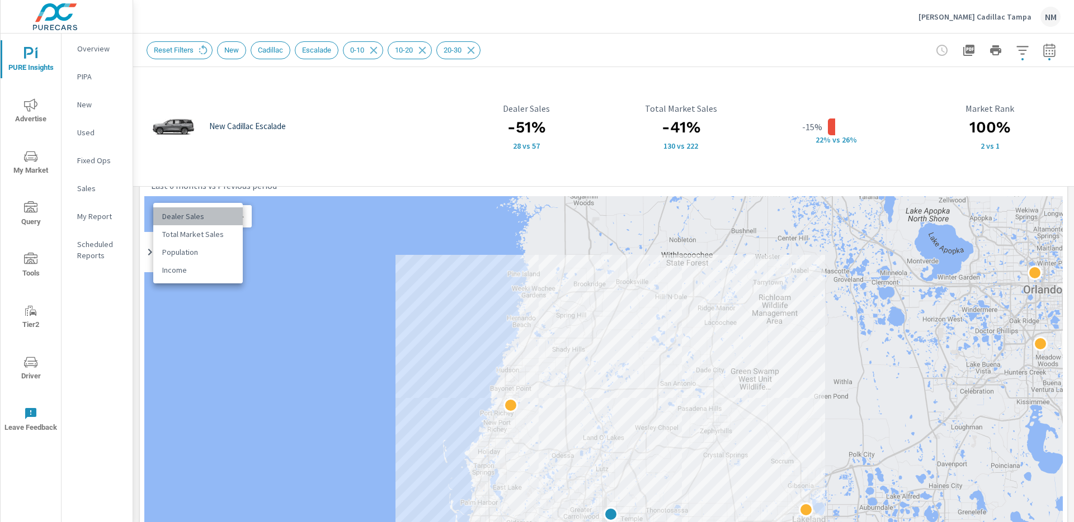
click at [219, 216] on li "Dealer Sales" at bounding box center [197, 217] width 89 height 18
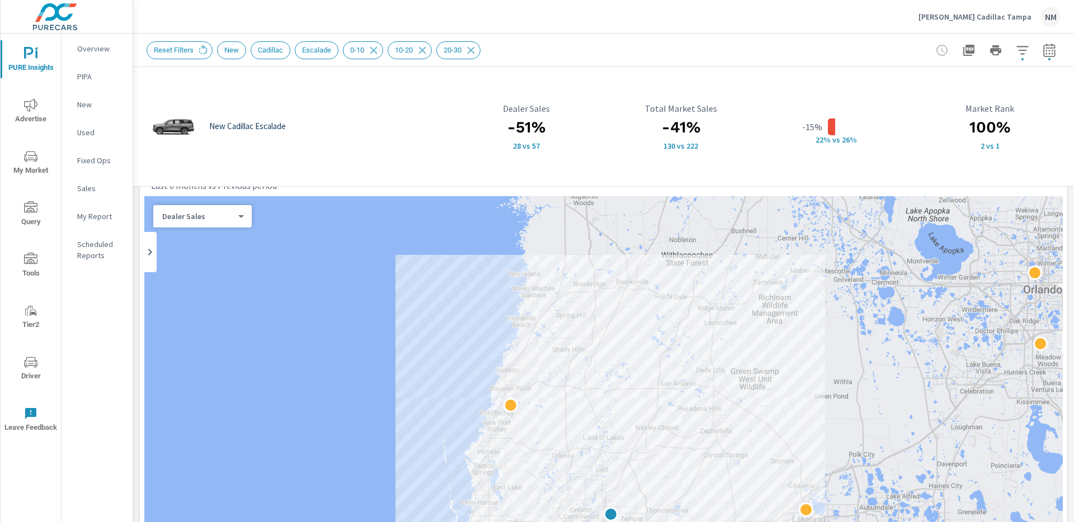
click at [151, 248] on icon at bounding box center [149, 252] width 13 height 13
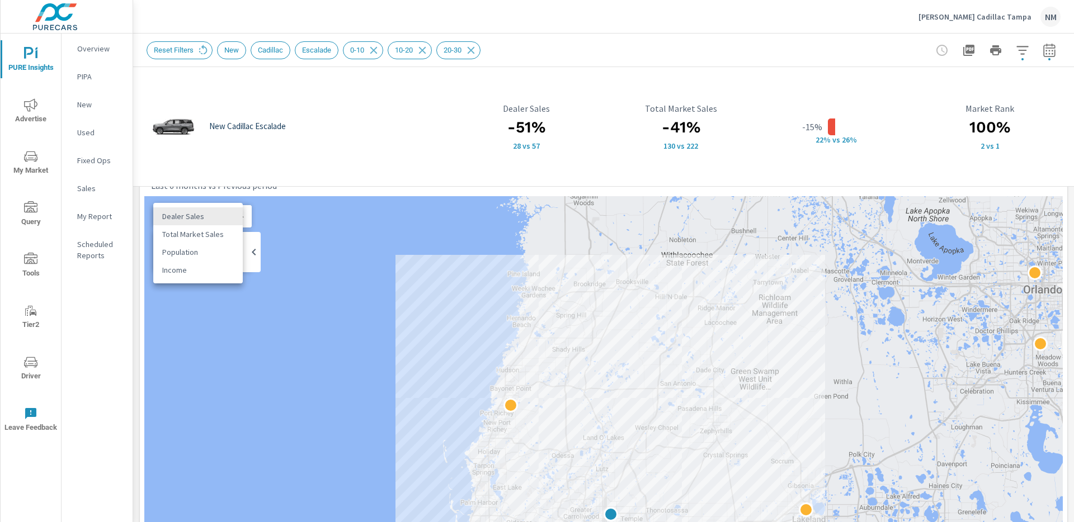
click at [216, 220] on body "PURE Insights Advertise My Market Query Tools Tier2 Driver Leave Feedback Overv…" at bounding box center [537, 261] width 1074 height 522
click at [219, 237] on li "Total Market Sales" at bounding box center [197, 234] width 89 height 18
click at [235, 220] on body "PURE Insights Advertise My Market Query Tools Tier2 Driver Leave Feedback Overv…" at bounding box center [537, 261] width 1074 height 522
click at [221, 200] on li "Dealer Sales" at bounding box center [197, 199] width 89 height 18
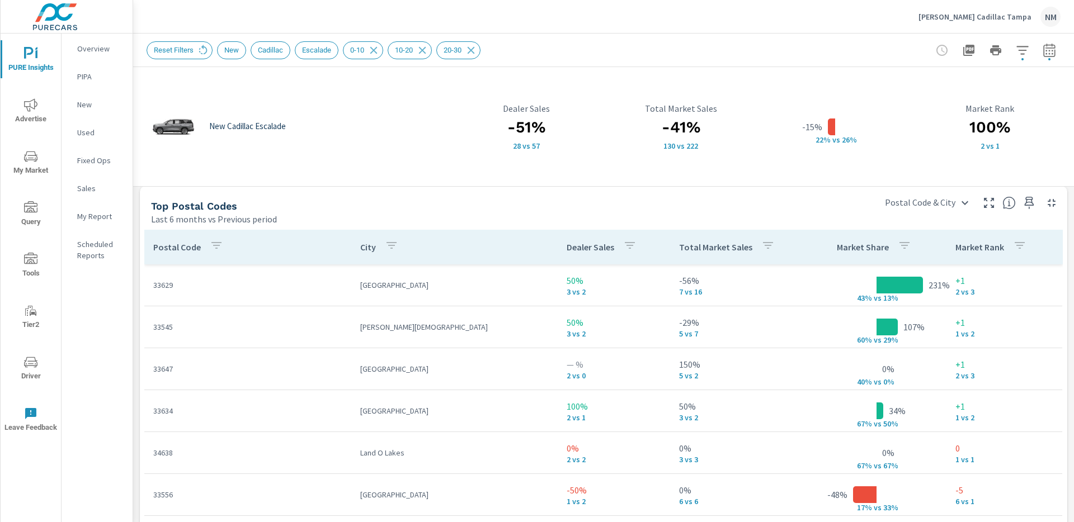
scroll to position [741, 0]
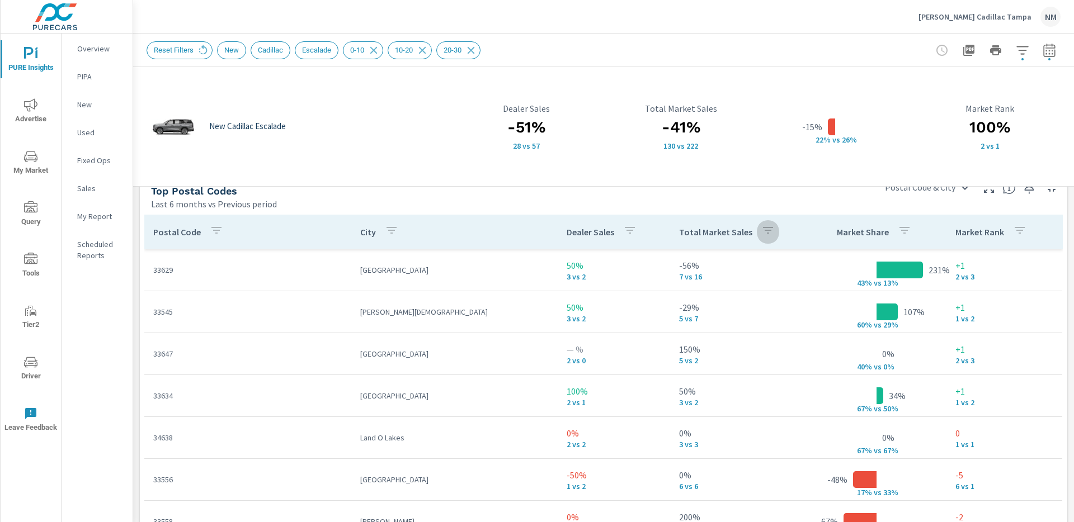
click at [761, 230] on icon "button" at bounding box center [767, 230] width 13 height 13
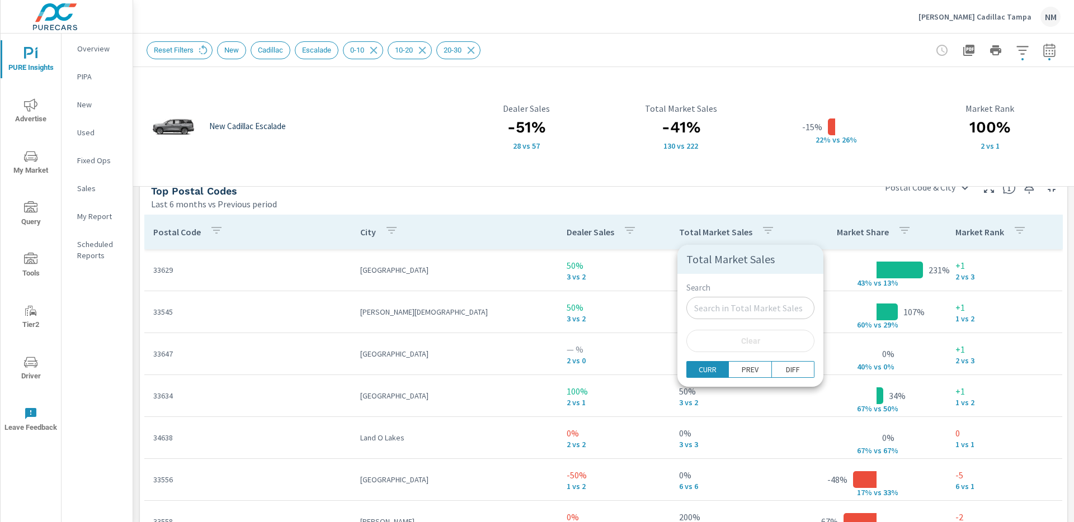
click at [770, 210] on div at bounding box center [537, 261] width 1074 height 522
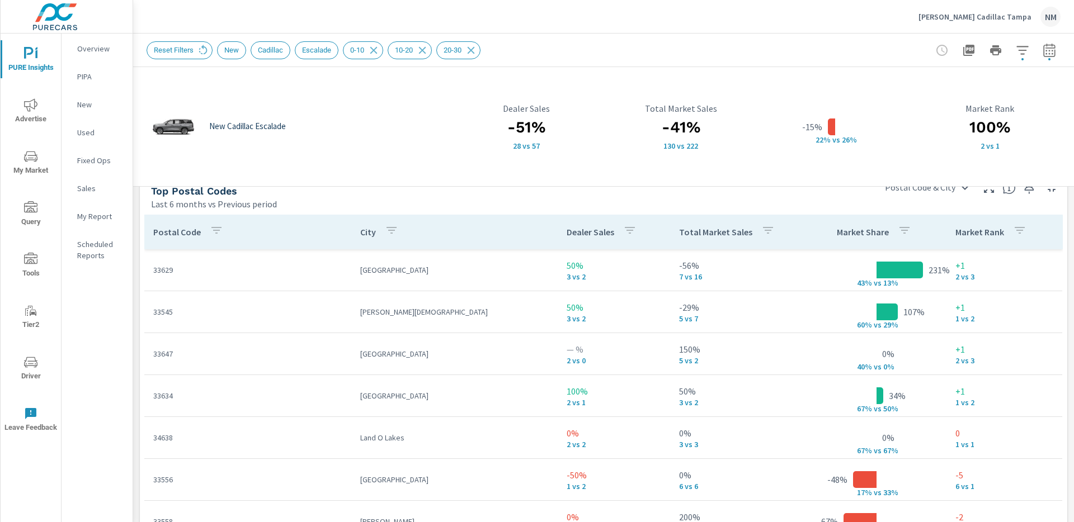
click at [692, 232] on p "Total Market Sales" at bounding box center [715, 232] width 73 height 11
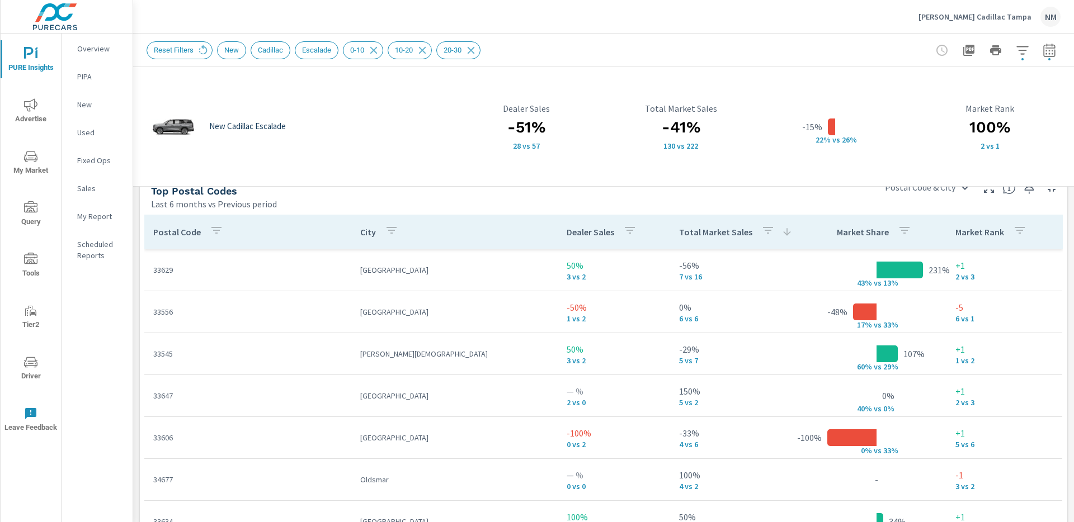
click at [692, 232] on p "Total Market Sales" at bounding box center [715, 232] width 73 height 11
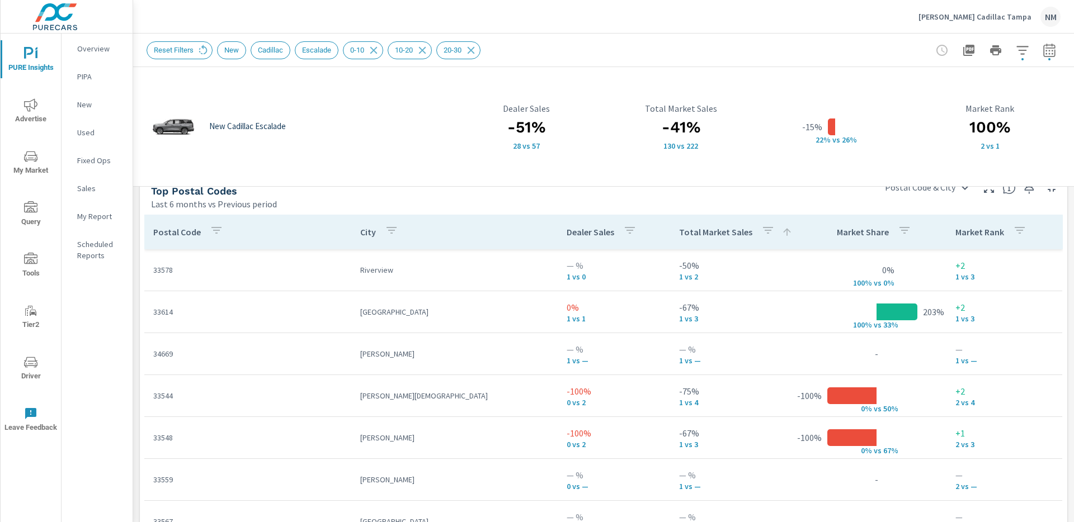
click at [692, 232] on p "Total Market Sales" at bounding box center [715, 232] width 73 height 11
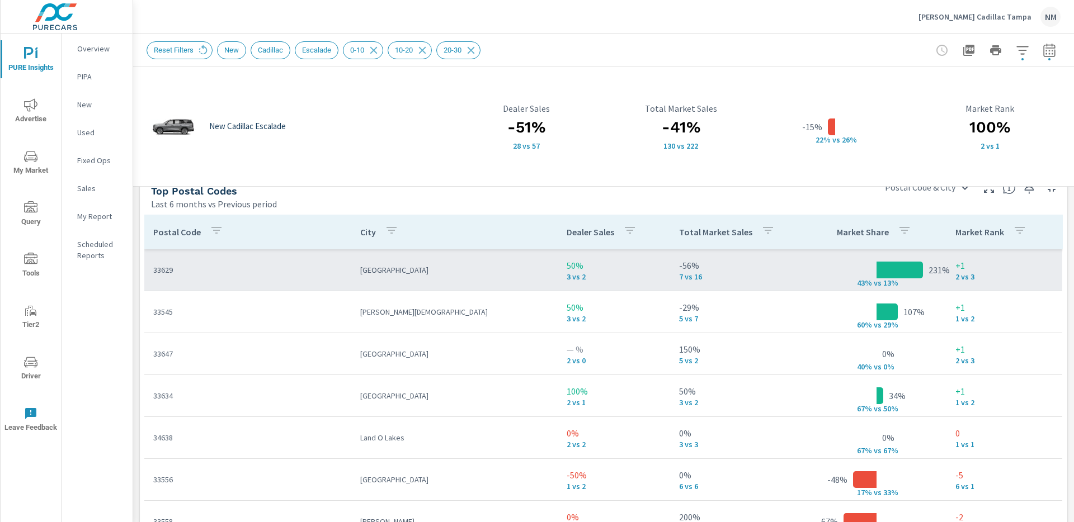
click at [306, 280] on td "33629" at bounding box center [247, 270] width 207 height 29
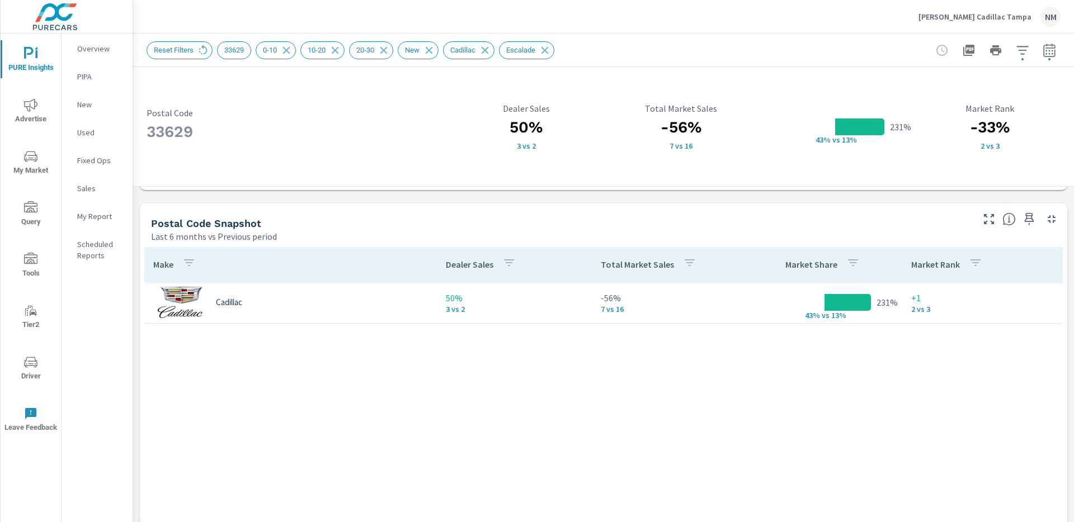
scroll to position [703, 0]
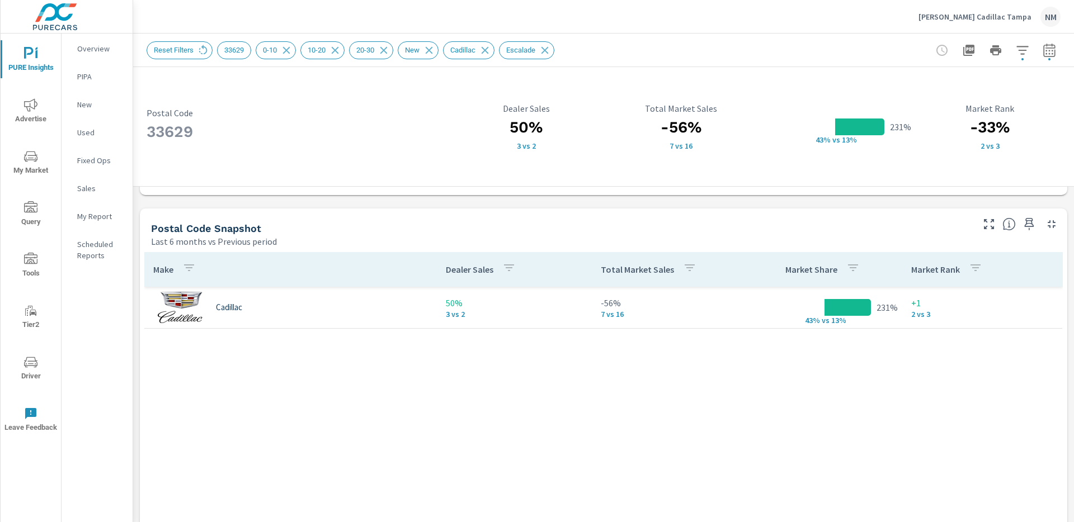
click at [389, 379] on div "Make Dealer Sales Total Market Sales Market Share Market Rank Cadillac 50% 3 vs…" at bounding box center [603, 496] width 918 height 488
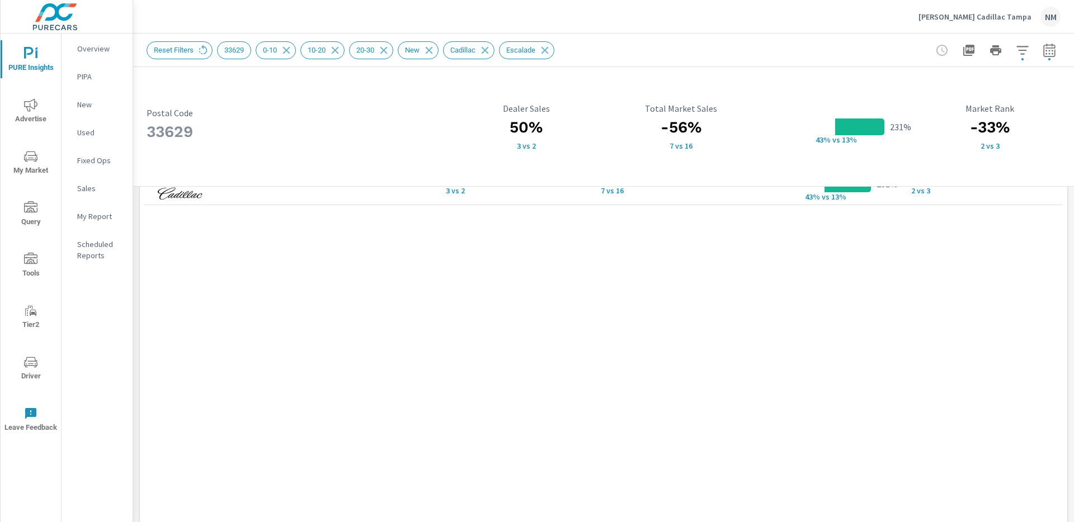
scroll to position [981, 0]
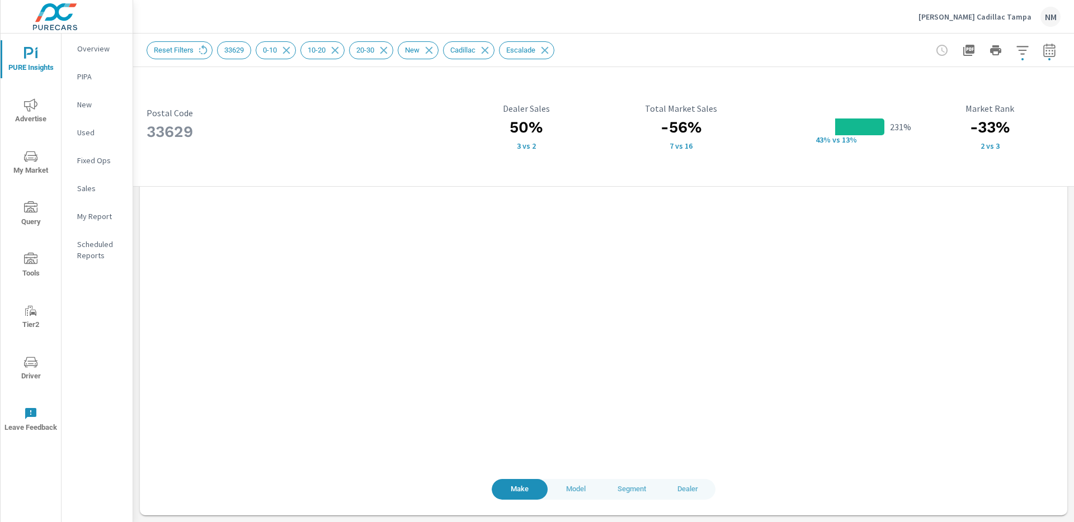
click at [686, 496] on button "Dealer" at bounding box center [687, 489] width 56 height 21
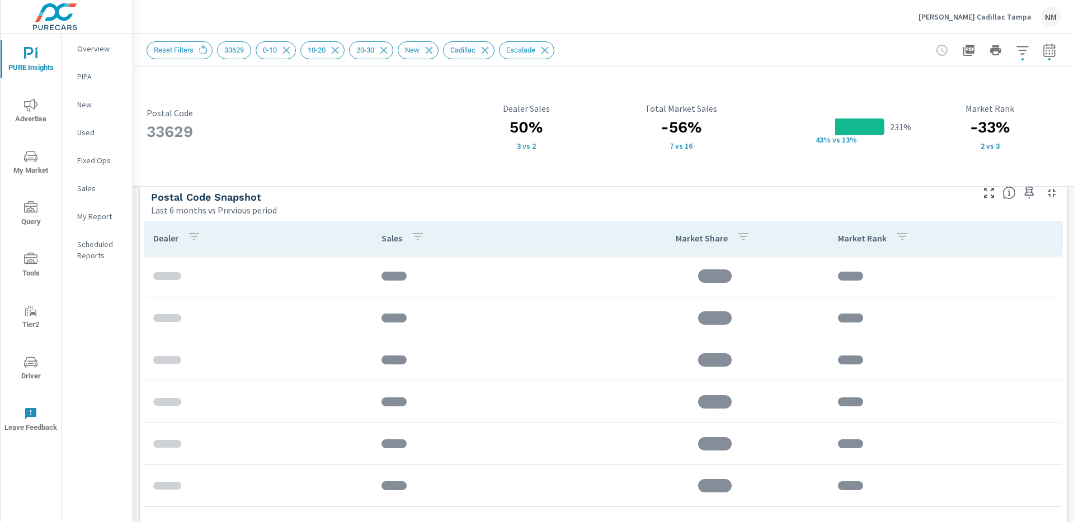
scroll to position [734, 0]
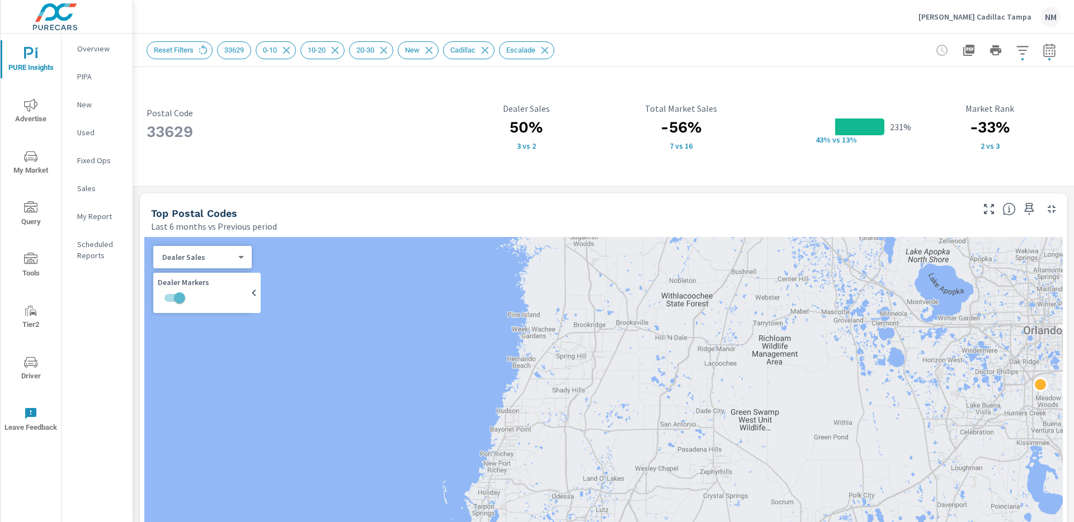
click at [29, 163] on span "My Market" at bounding box center [31, 163] width 54 height 27
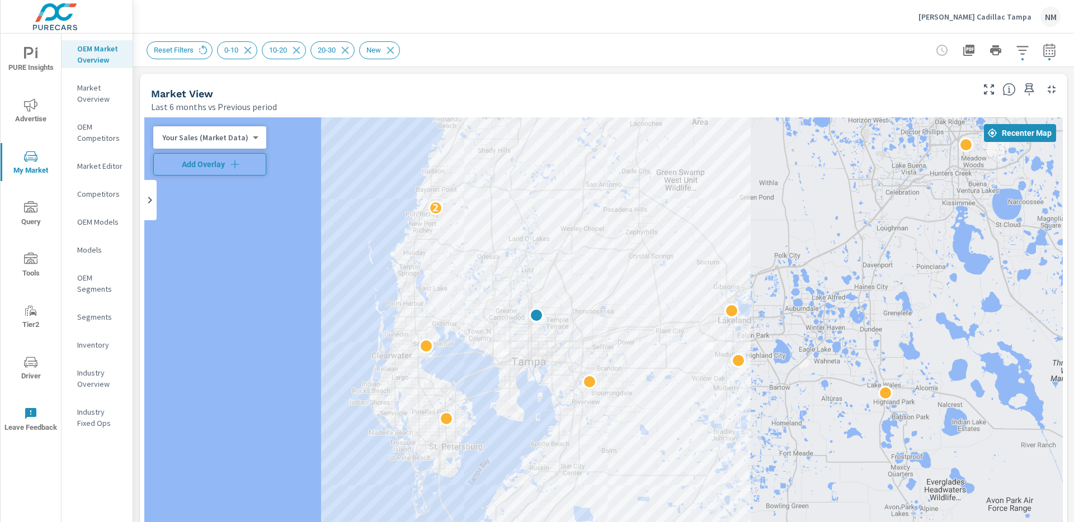
click at [221, 171] on button "Add Overlay" at bounding box center [209, 164] width 113 height 22
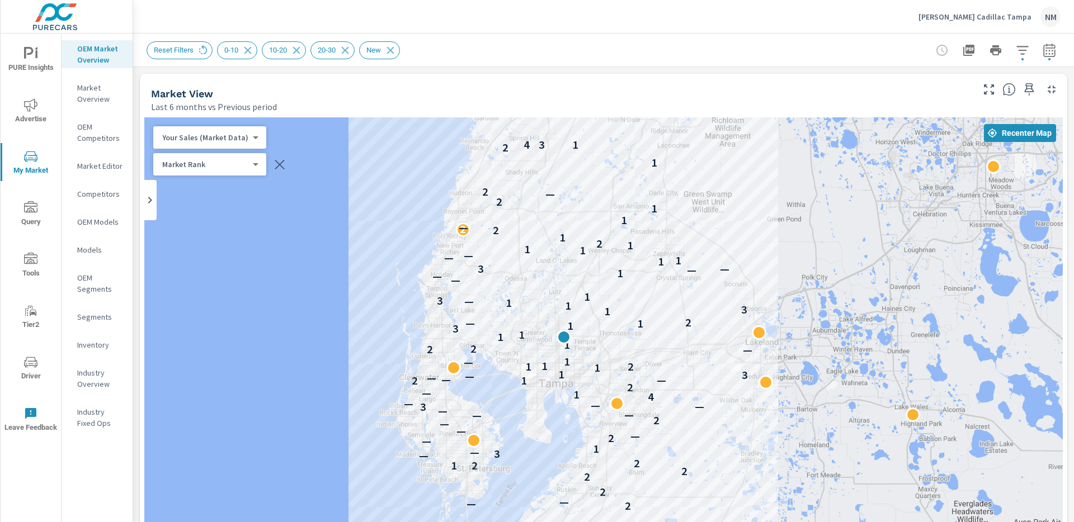
drag, startPoint x: 255, startPoint y: 279, endPoint x: 282, endPoint y: 302, distance: 35.7
click at [282, 302] on div "2 — — 2 2 2 2 1 2 — 3 — 1 — 2 — — — 2 — — — 3 — — — 4 1 — 2 1 2 — — — — 3 1 1 2…" at bounding box center [603, 428] width 918 height 622
click at [1031, 60] on div at bounding box center [996, 50] width 130 height 22
click at [1039, 57] on button "button" at bounding box center [1049, 50] width 22 height 22
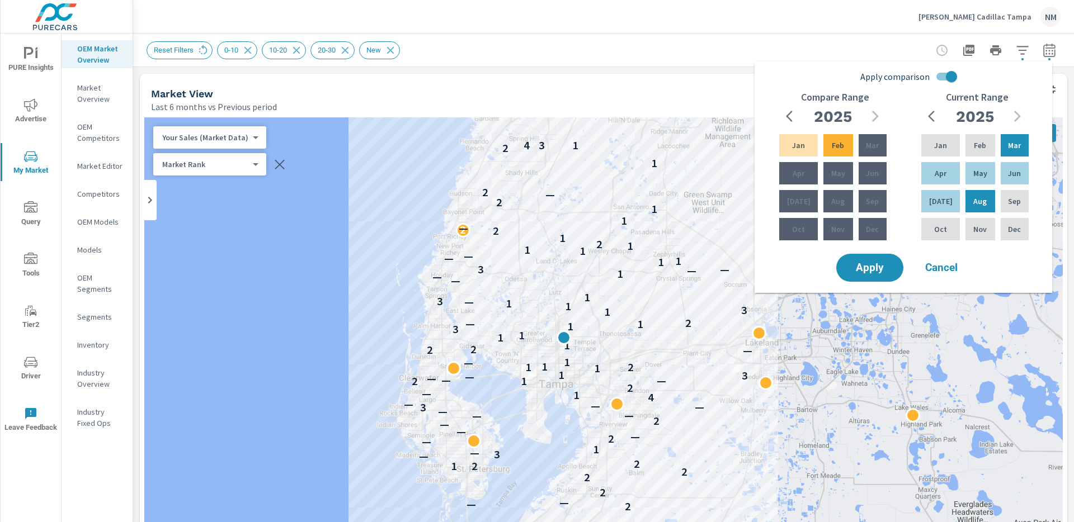
click at [1039, 57] on button "button" at bounding box center [1049, 50] width 22 height 22
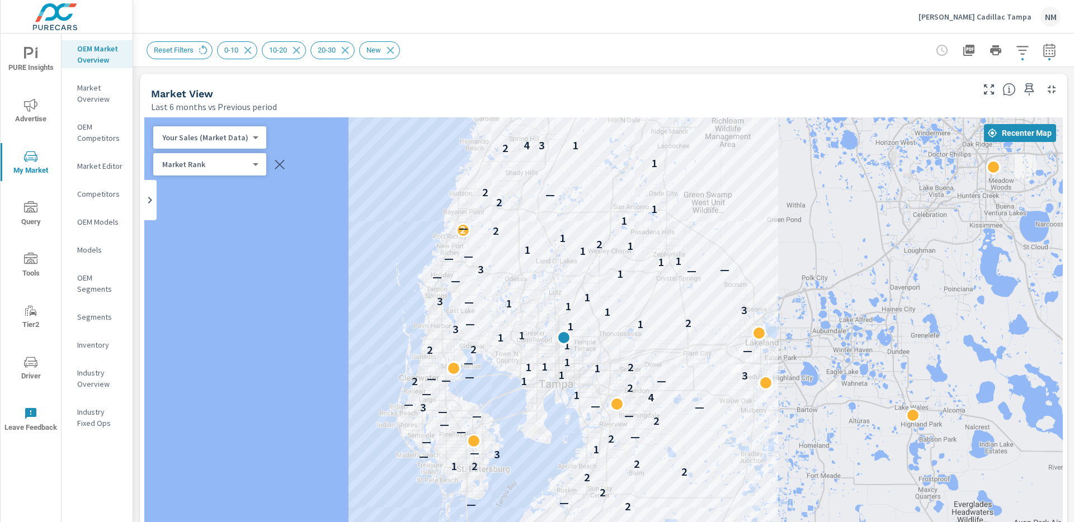
click at [267, 211] on div "2 — — 2 2 2 2 1 2 — 3 — 1 — 2 — — — 2 — — — 3 — — — 4 1 — 2 1 2 — — — — 3 1 1 2…" at bounding box center [603, 428] width 918 height 622
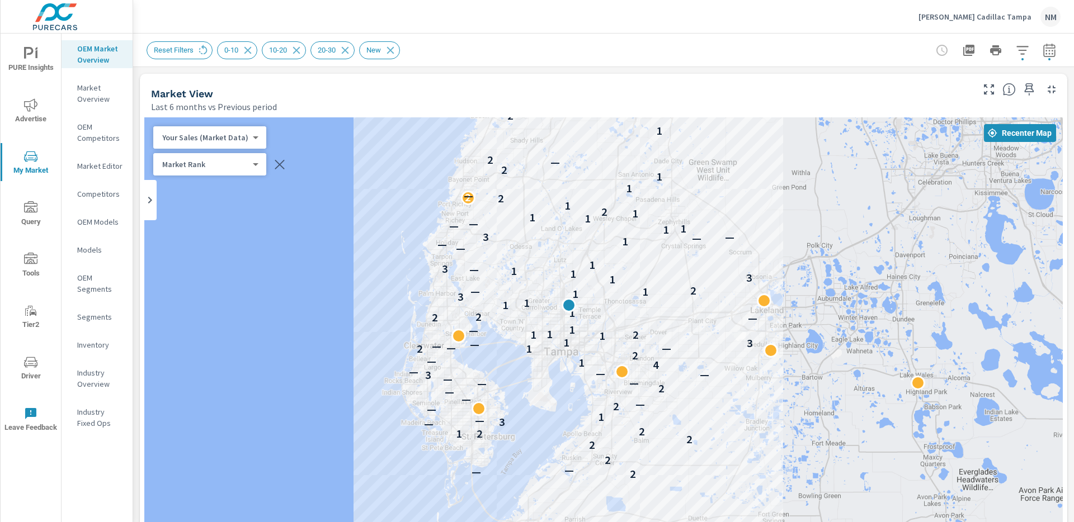
drag, startPoint x: 246, startPoint y: 301, endPoint x: 252, endPoint y: 270, distance: 32.5
click at [252, 270] on div "2 — — 2 2 2 2 1 2 — 3 — 1 — 2 — — — 2 — — — 3 — — — 4 1 — 2 1 2 — — — — 3 1 1 2…" at bounding box center [603, 428] width 918 height 622
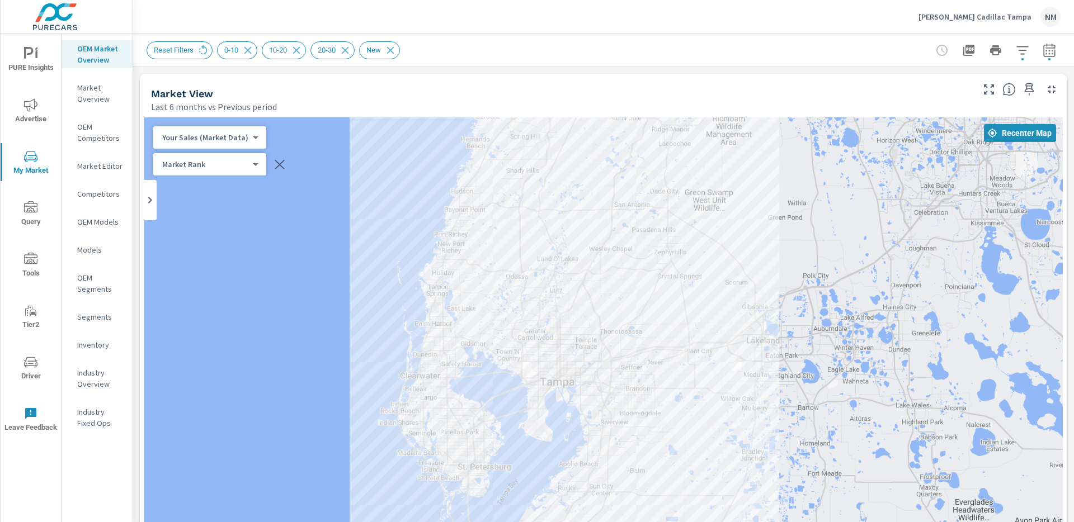
drag, startPoint x: 822, startPoint y: 273, endPoint x: 818, endPoint y: 303, distance: 30.5
click at [818, 303] on div "2 — — 2 2 2 2 1 2 — 3 — 1 — 2 — — — 2 — — — 3 — — — 4 1 — 2 1 2 — — — — 3 1 1 2…" at bounding box center [603, 428] width 918 height 622
